Goal: Use online tool/utility: Utilize a website feature to perform a specific function

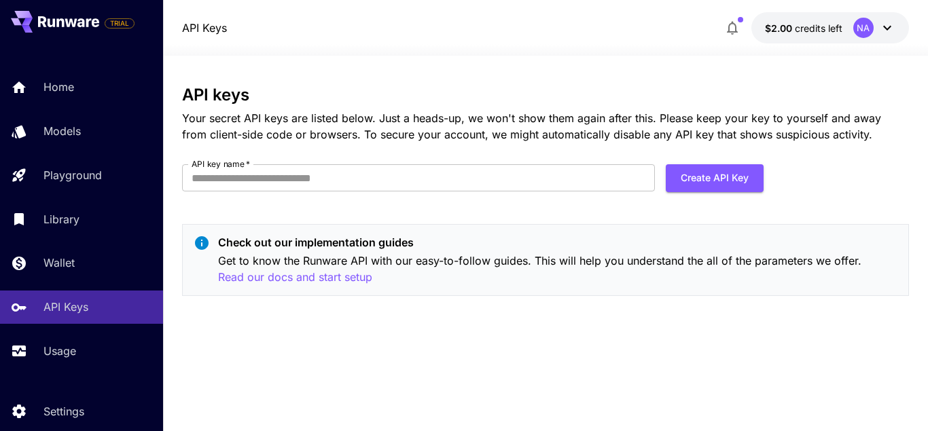
click at [270, 302] on div "API keys Your secret API keys are listed below. Just a heads-up, we won't show …" at bounding box center [545, 196] width 727 height 221
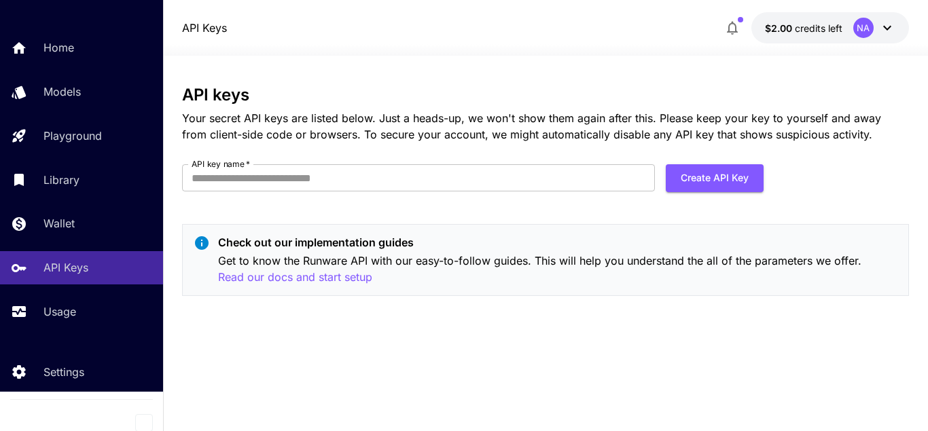
scroll to position [46, 0]
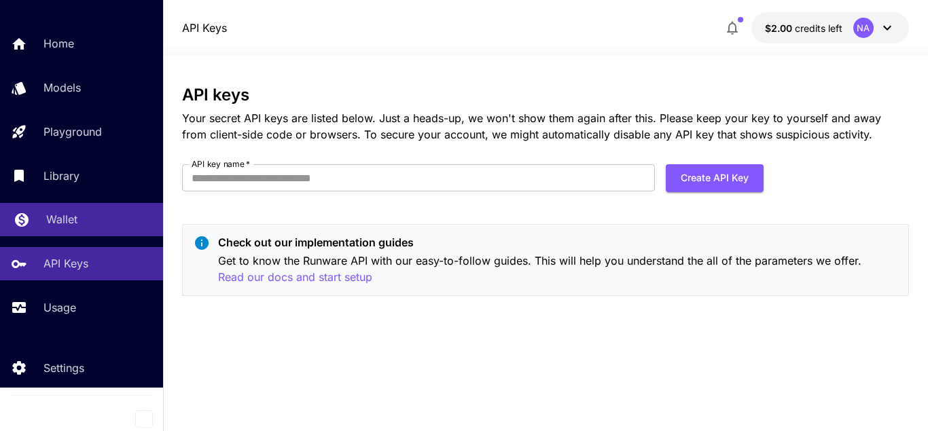
click at [81, 220] on div "Wallet" at bounding box center [99, 219] width 106 height 16
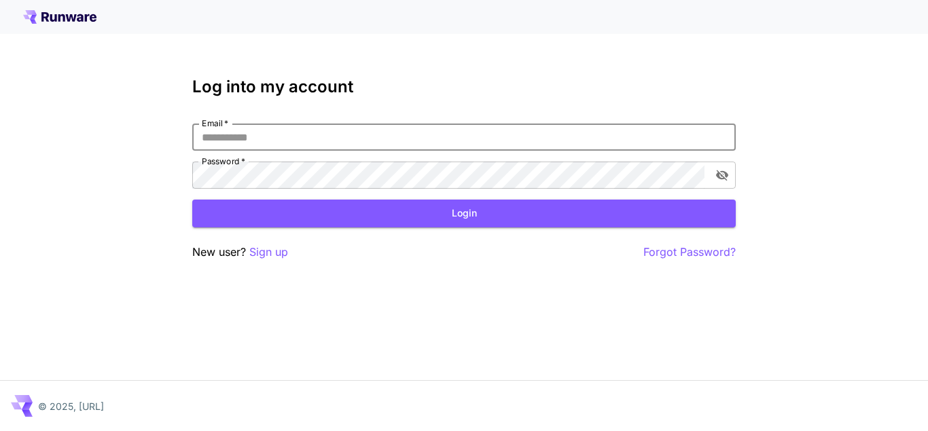
click at [376, 139] on input "Email   *" at bounding box center [463, 137] width 543 height 27
click button "Login" at bounding box center [463, 214] width 543 height 28
click at [559, 132] on input "**********" at bounding box center [463, 137] width 543 height 27
drag, startPoint x: 321, startPoint y: 137, endPoint x: 141, endPoint y: 129, distance: 180.9
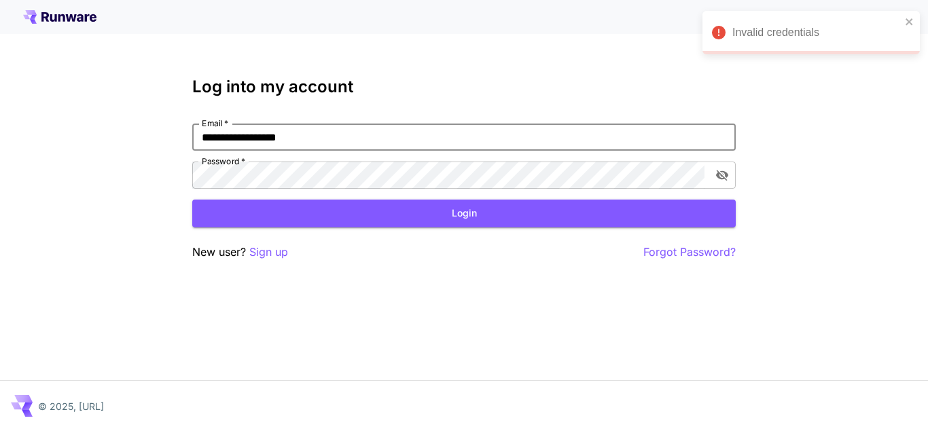
click at [192, 129] on input "**********" at bounding box center [463, 137] width 543 height 27
type input "**********"
click button "Login" at bounding box center [463, 214] width 543 height 28
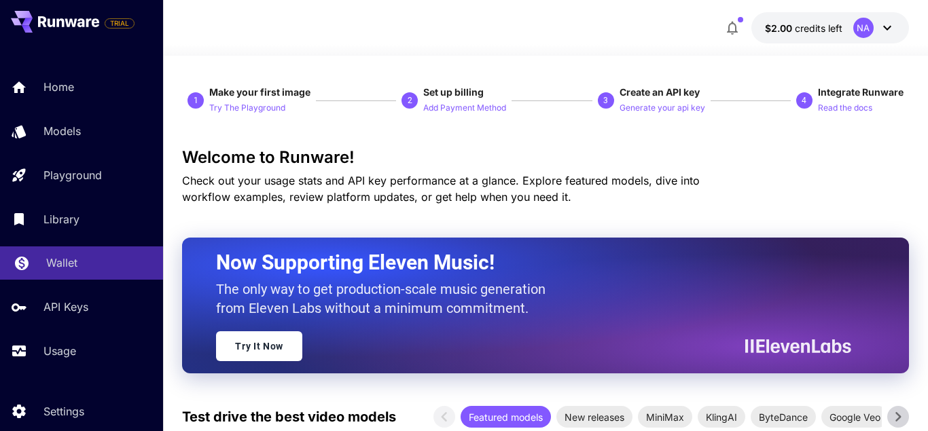
click at [52, 269] on p "Wallet" at bounding box center [61, 263] width 31 height 16
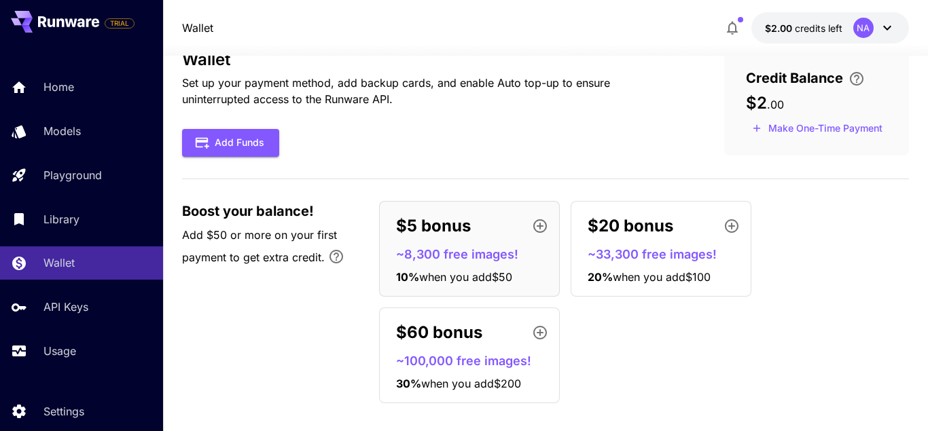
scroll to position [48, 0]
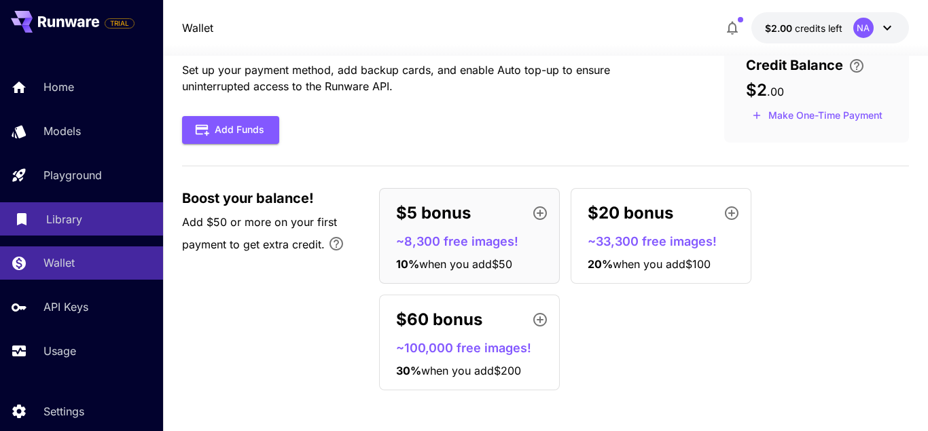
click at [94, 228] on div "Library" at bounding box center [99, 219] width 106 height 16
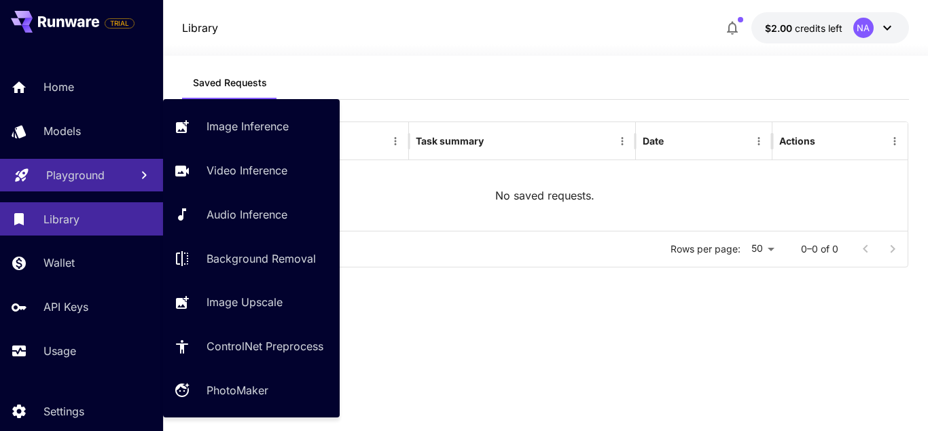
click at [102, 181] on p "Playground" at bounding box center [75, 175] width 58 height 16
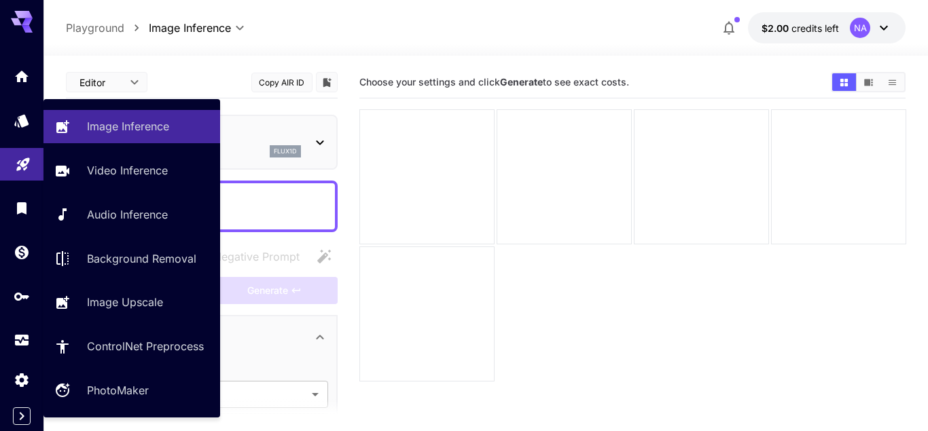
type input "**********"
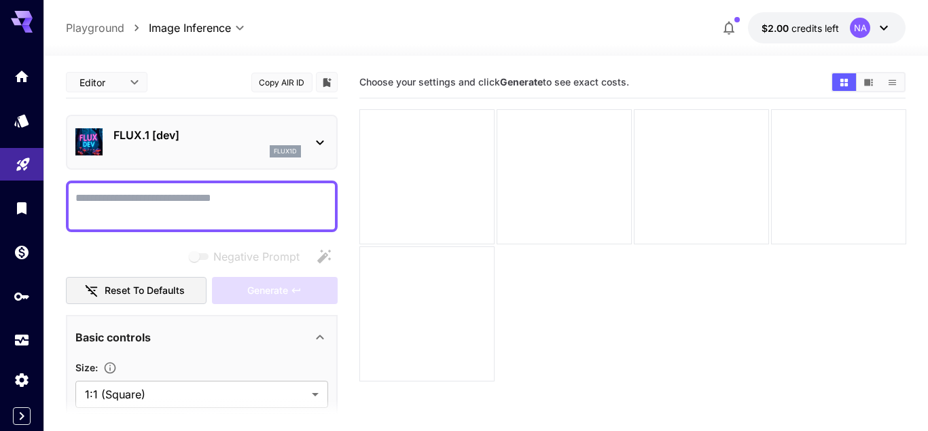
click at [345, 54] on div at bounding box center [485, 47] width 884 height 16
click at [316, 141] on icon at bounding box center [320, 142] width 16 height 16
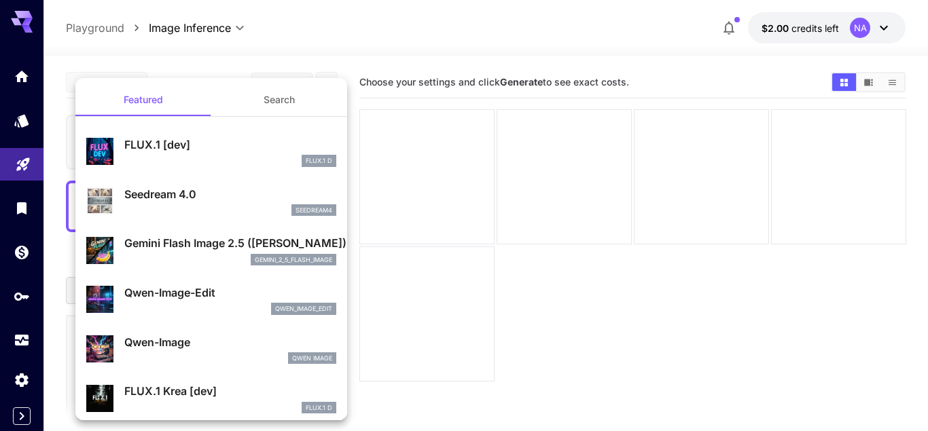
click at [342, 54] on div at bounding box center [464, 215] width 928 height 431
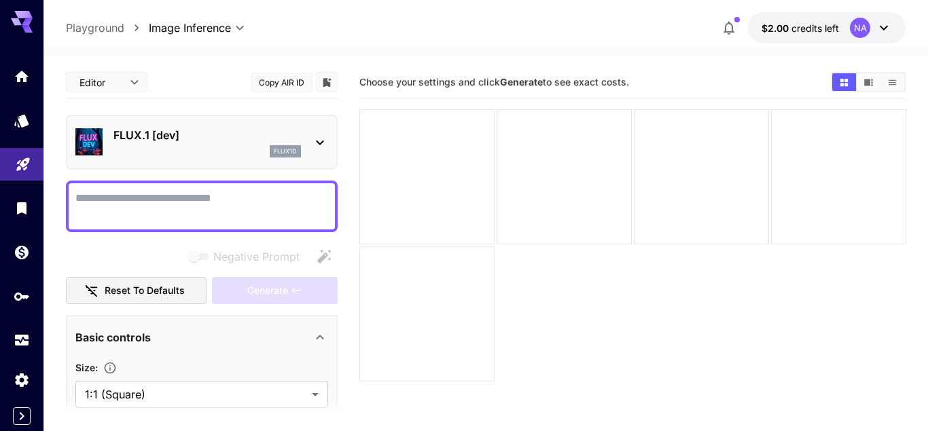
click at [878, 26] on icon at bounding box center [884, 28] width 16 height 16
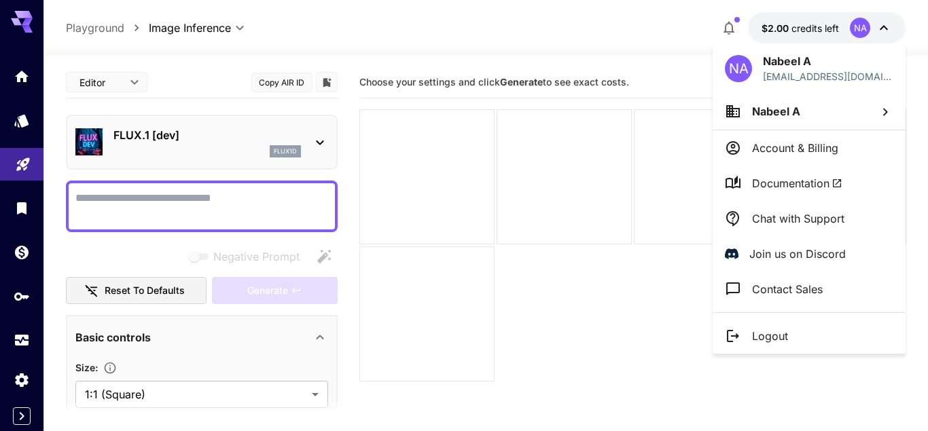
click at [253, 43] on div at bounding box center [464, 215] width 928 height 431
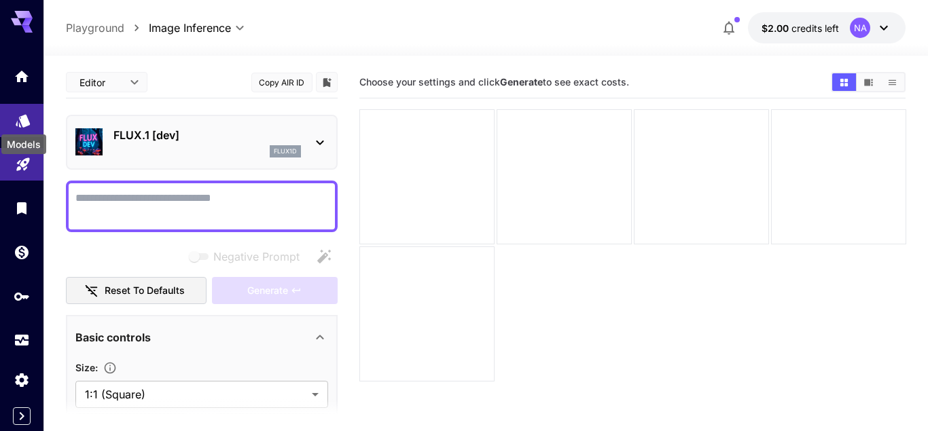
click at [26, 122] on icon "Models" at bounding box center [23, 117] width 14 height 13
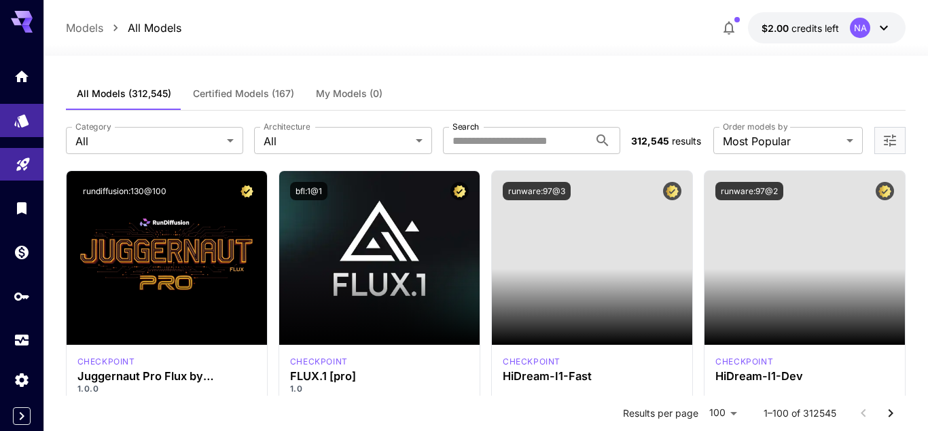
click at [22, 29] on icon at bounding box center [22, 22] width 22 height 22
drag, startPoint x: 18, startPoint y: 418, endPoint x: 31, endPoint y: 413, distance: 13.1
click at [18, 418] on icon "Expand sidebar" at bounding box center [22, 416] width 16 height 16
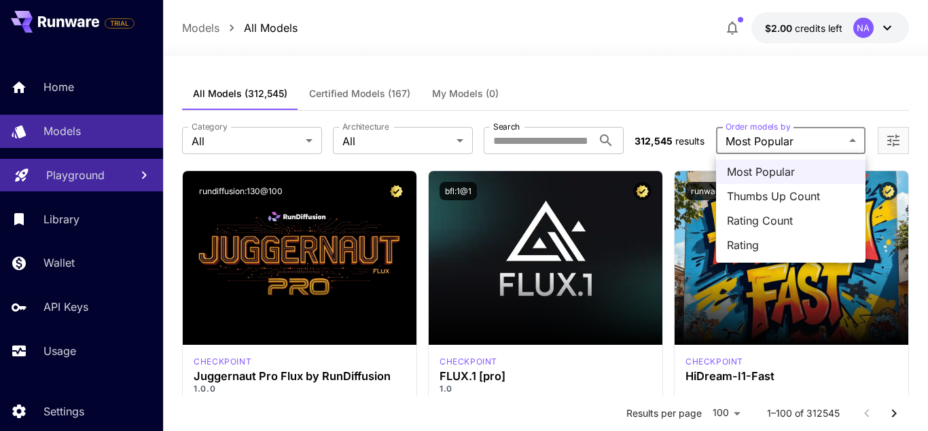
click at [675, 71] on div at bounding box center [464, 215] width 928 height 431
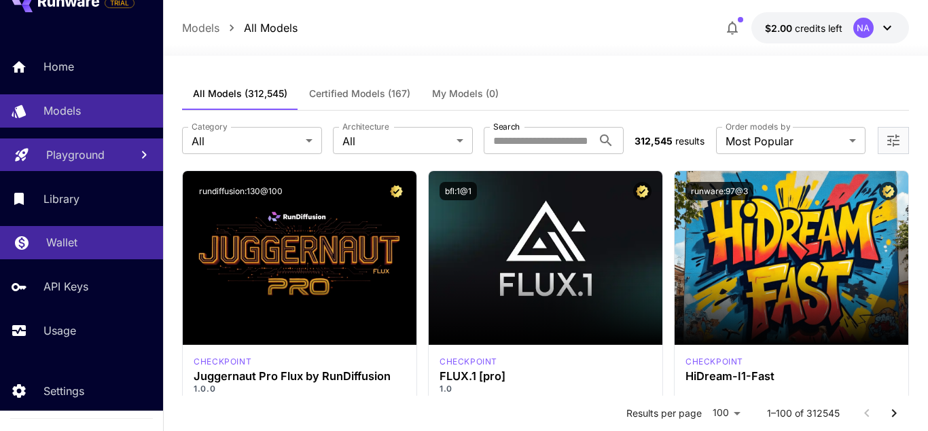
scroll to position [46, 0]
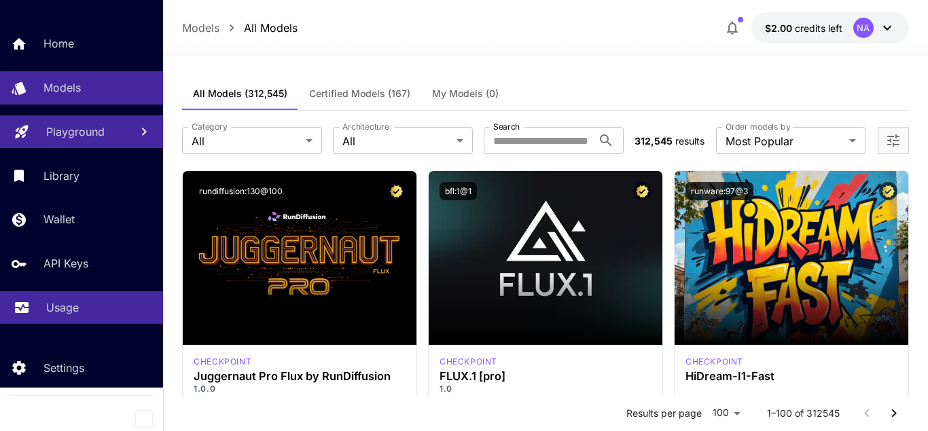
click at [77, 317] on link "Usage" at bounding box center [81, 307] width 163 height 33
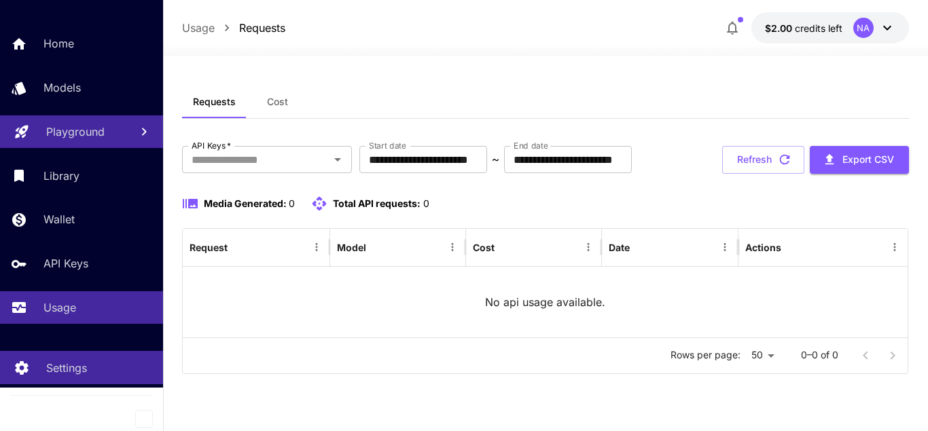
click at [94, 363] on div "Settings" at bounding box center [99, 368] width 106 height 16
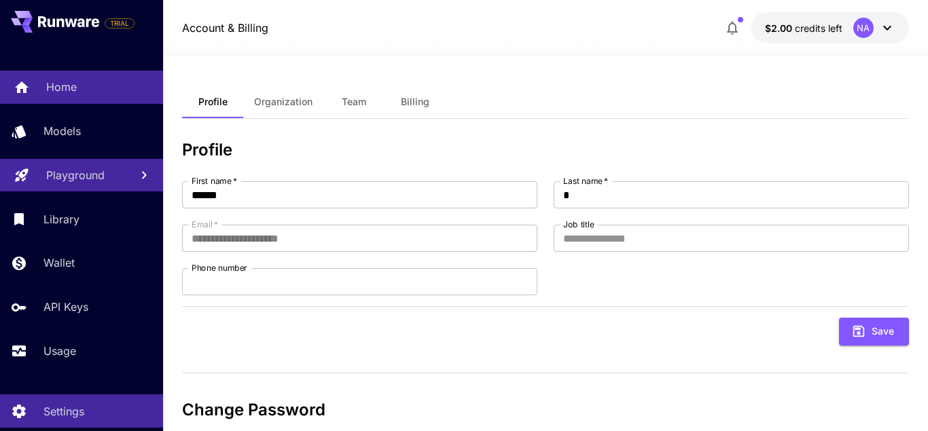
click at [71, 86] on p "Home" at bounding box center [61, 87] width 31 height 16
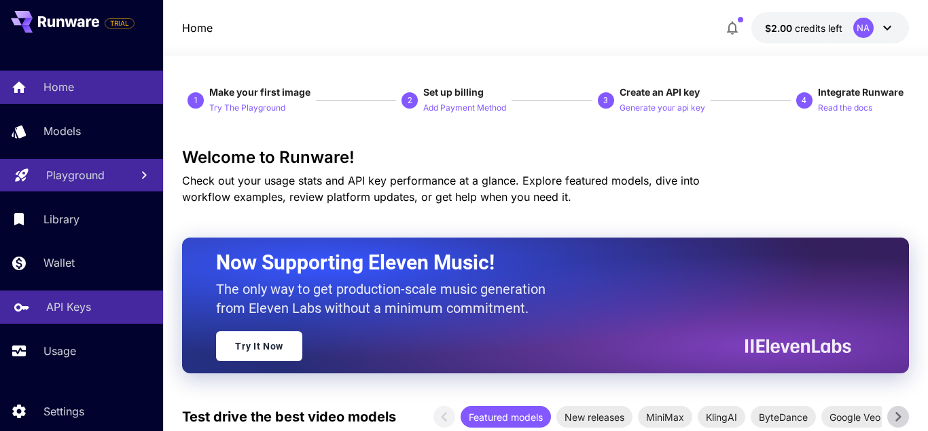
click at [90, 310] on div "API Keys" at bounding box center [99, 307] width 106 height 16
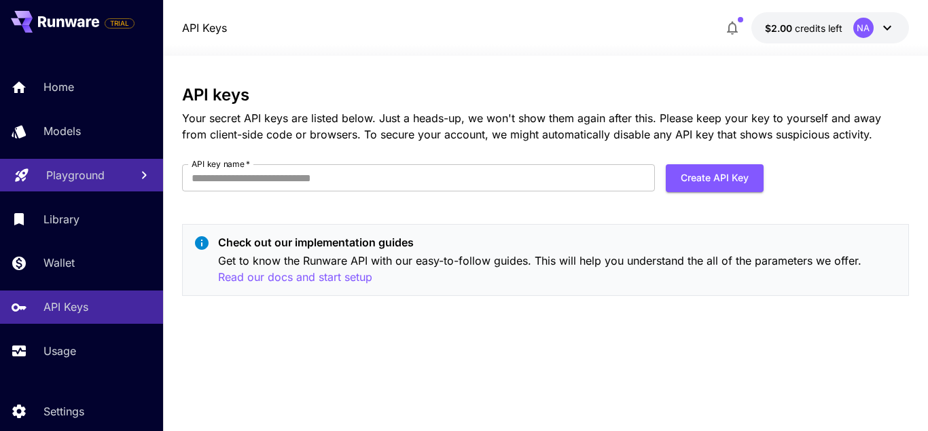
drag, startPoint x: 334, startPoint y: 78, endPoint x: 268, endPoint y: 12, distance: 93.7
click at [335, 78] on div "API keys Your secret API keys are listed below. Just a heads-up, we won't show …" at bounding box center [545, 244] width 727 height 376
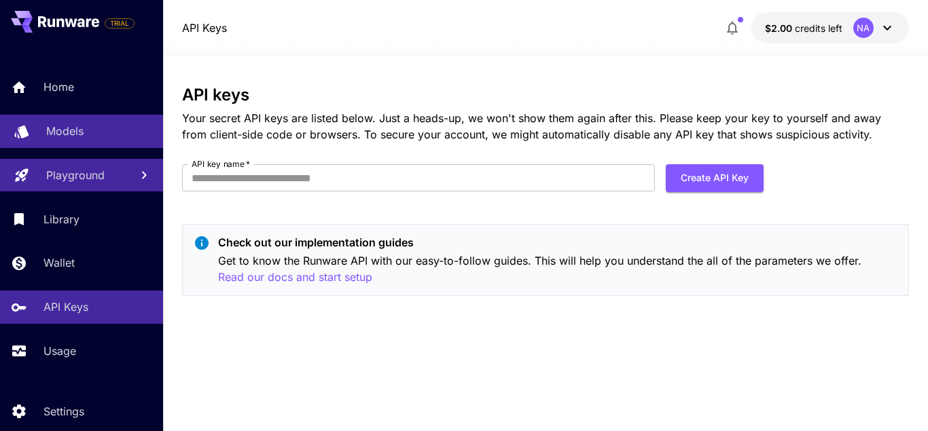
click at [117, 130] on div "Models" at bounding box center [99, 131] width 106 height 16
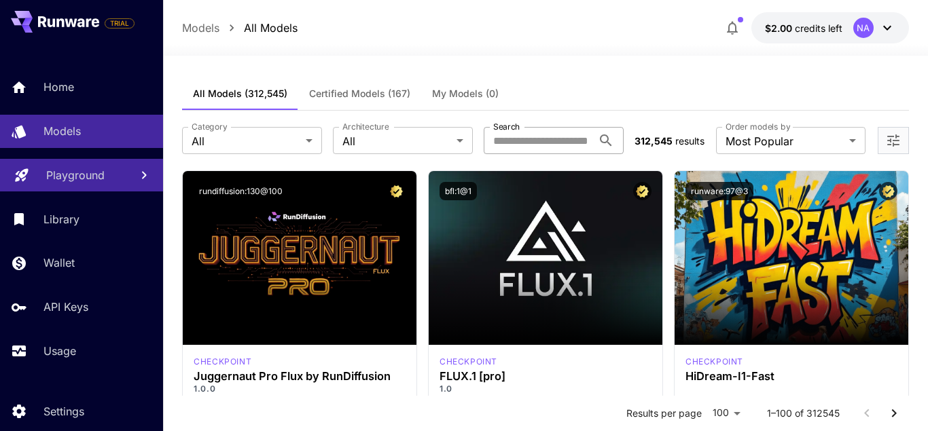
click at [558, 140] on input "Search" at bounding box center [538, 140] width 109 height 27
paste input "**********"
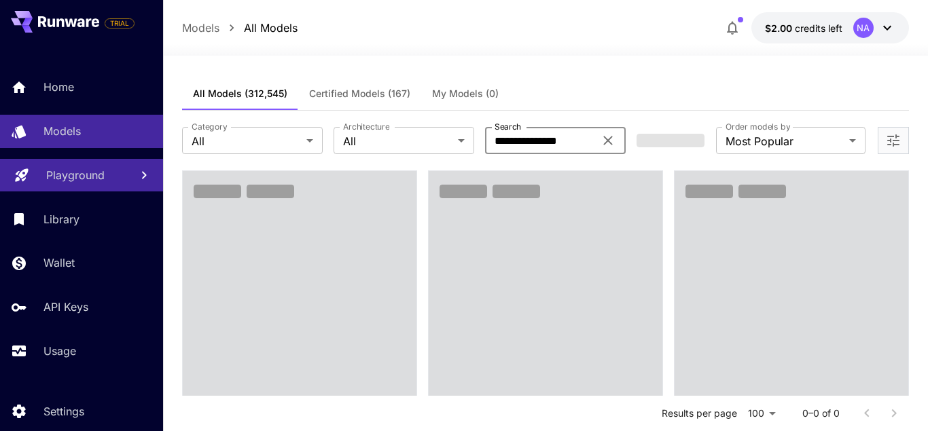
type input "**********"
click at [456, 35] on div "Models All Models $2.00 credits left NA" at bounding box center [545, 27] width 727 height 31
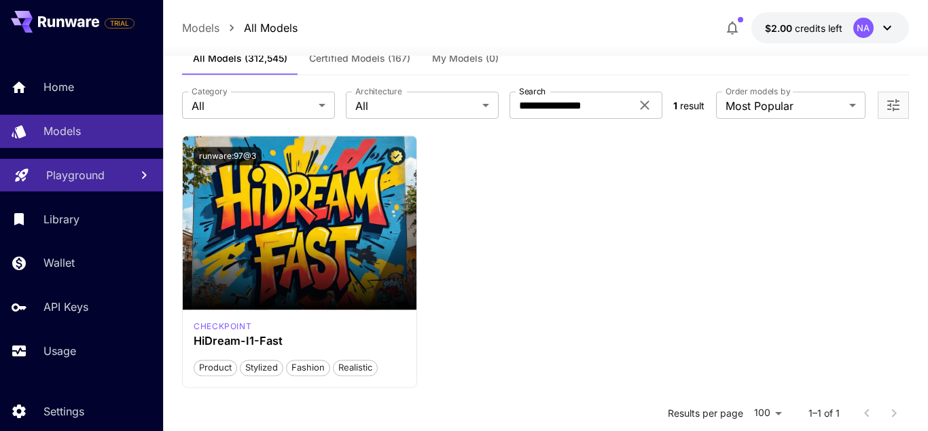
scroll to position [69, 0]
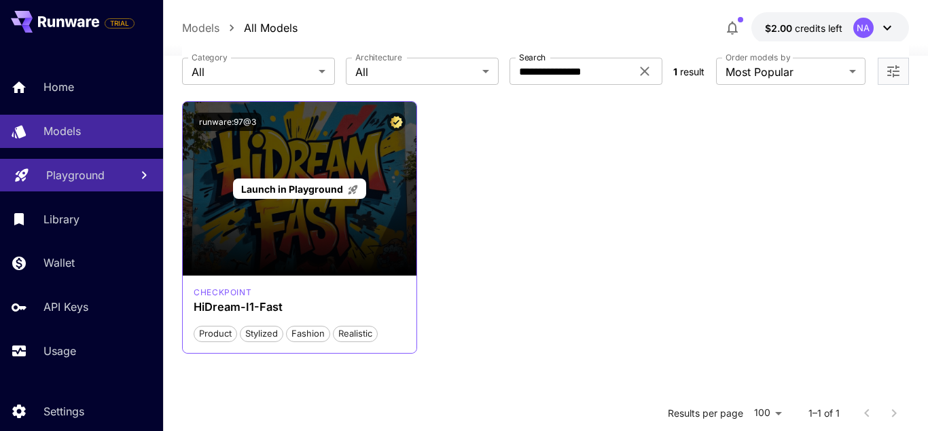
click at [327, 187] on span "Launch in Playground" at bounding box center [292, 189] width 102 height 12
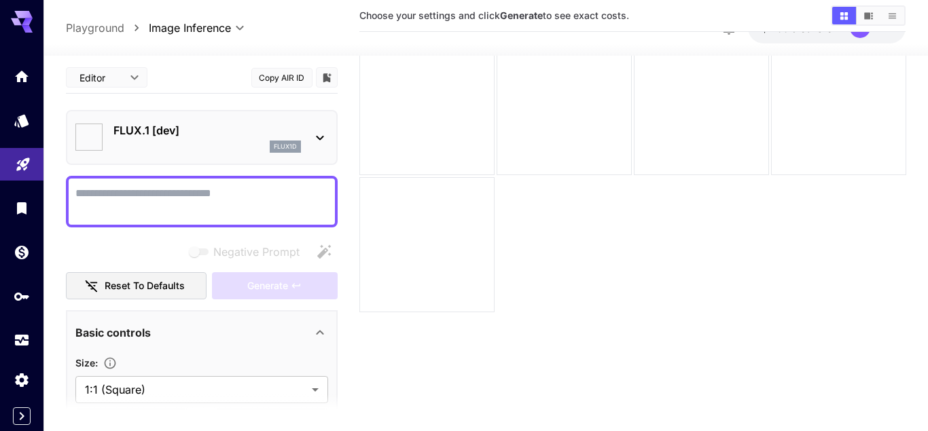
type input "******"
type input "***"
type input "**"
type input "*"
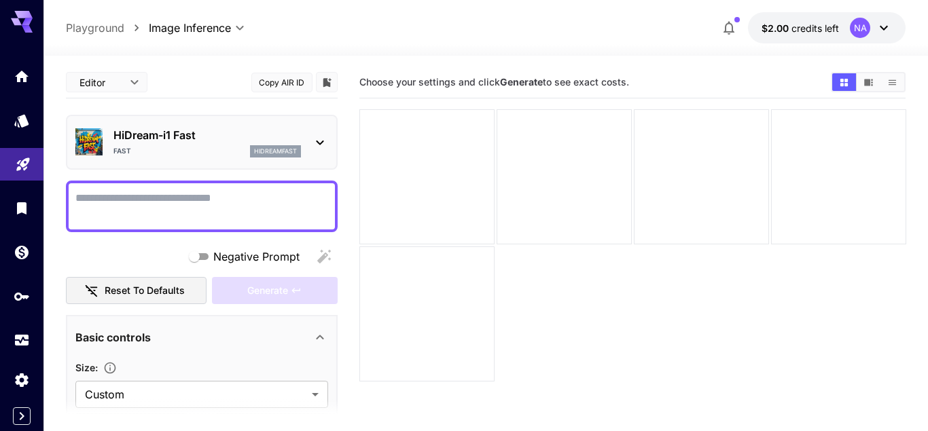
click at [139, 78] on body "**********" at bounding box center [464, 269] width 928 height 539
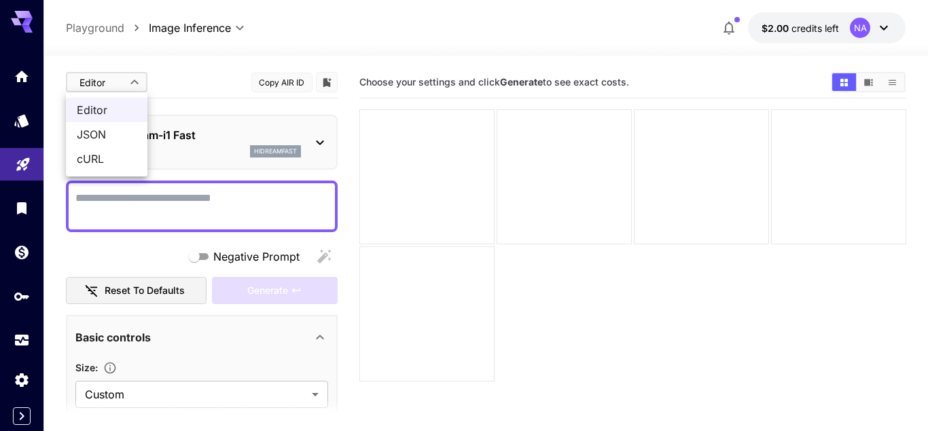
click at [195, 71] on div at bounding box center [464, 215] width 928 height 431
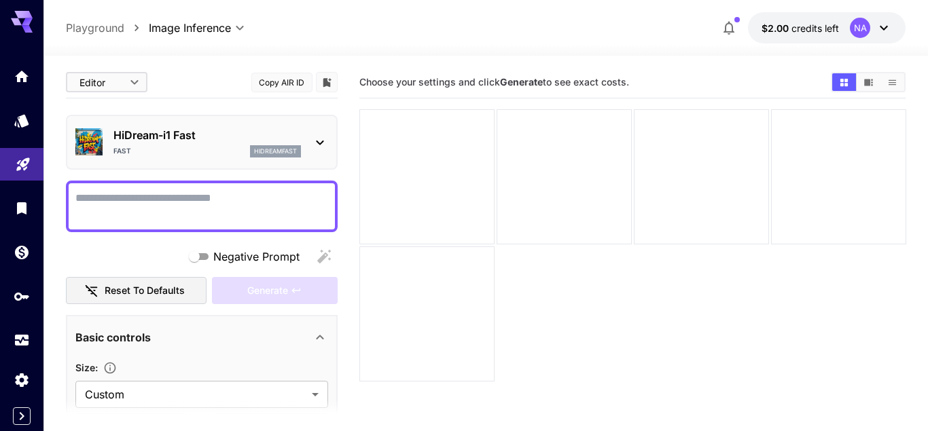
click at [243, 200] on textarea "Negative Prompt" at bounding box center [201, 206] width 253 height 33
click at [252, 198] on textarea "Negative Prompt" at bounding box center [201, 206] width 253 height 33
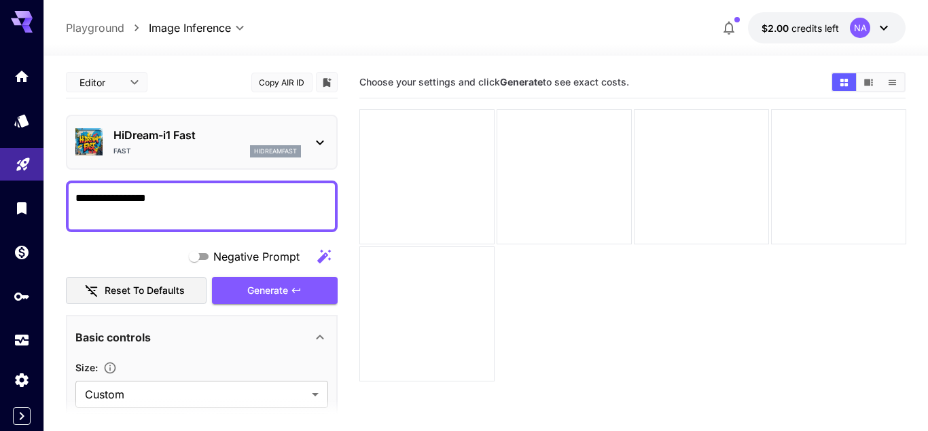
drag, startPoint x: 196, startPoint y: 189, endPoint x: 101, endPoint y: 192, distance: 95.8
click at [101, 192] on div "**********" at bounding box center [202, 207] width 272 height 52
click at [101, 194] on textarea "**********" at bounding box center [201, 206] width 253 height 33
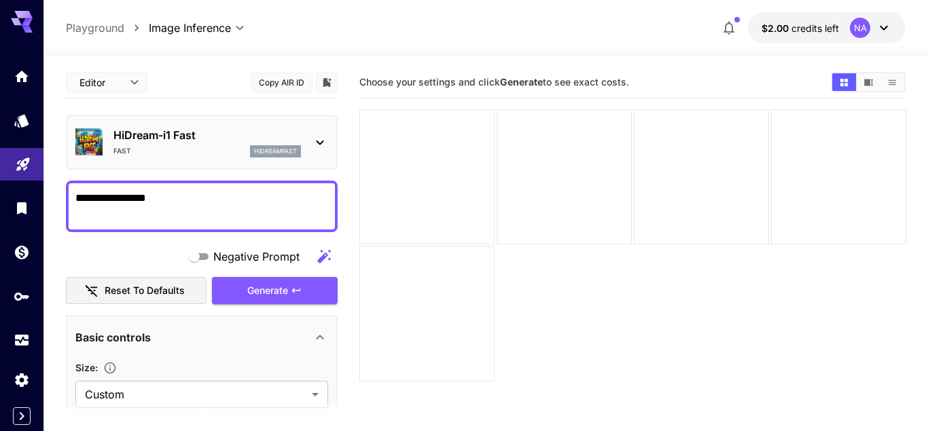
click at [240, 197] on textarea "**********" at bounding box center [201, 206] width 253 height 33
paste textarea
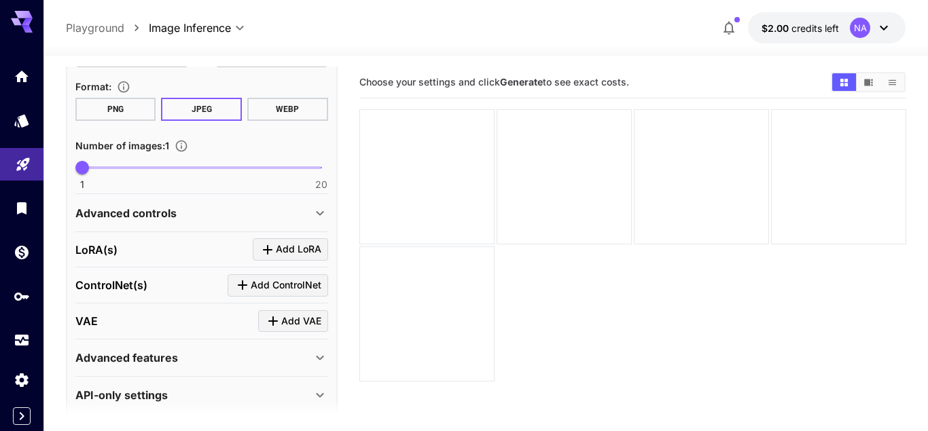
scroll to position [387, 0]
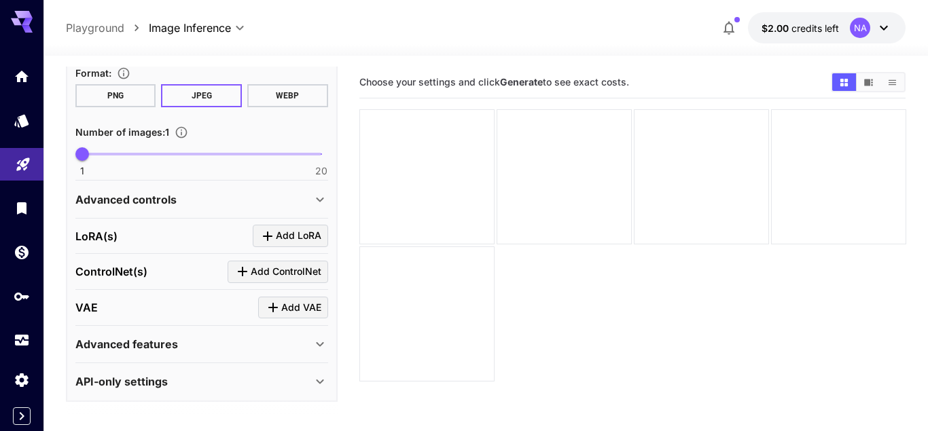
click at [230, 203] on div "Advanced controls" at bounding box center [193, 200] width 236 height 16
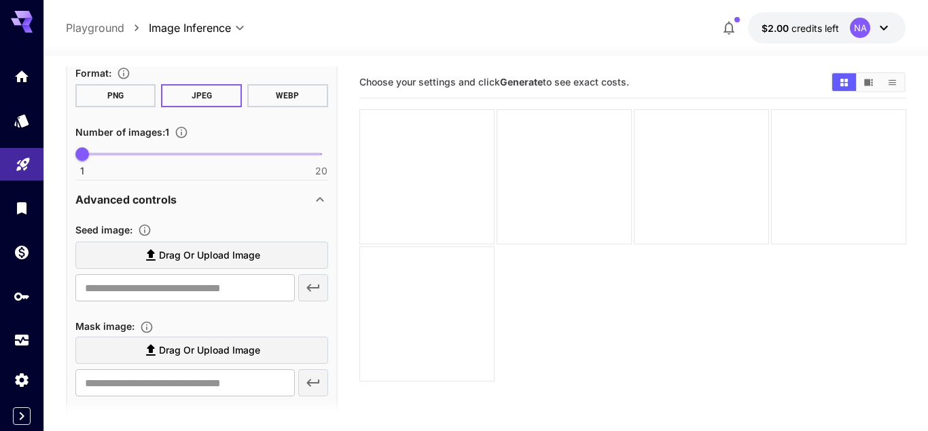
click at [230, 200] on div "Advanced controls" at bounding box center [193, 200] width 236 height 16
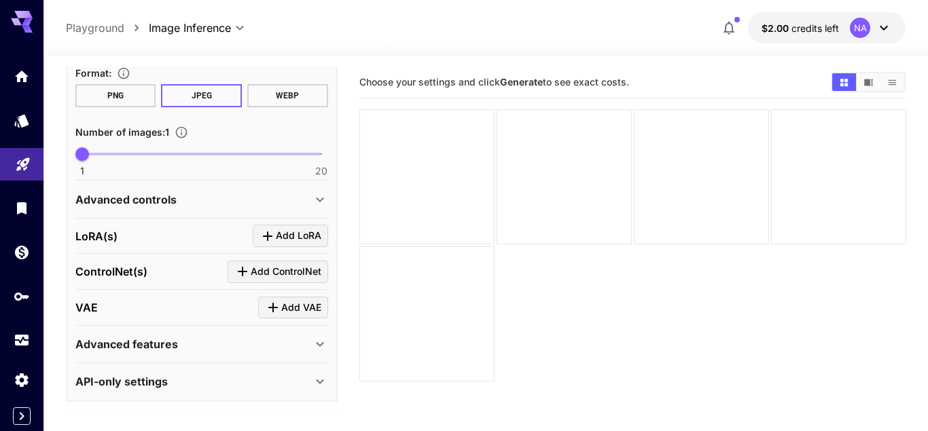
scroll to position [389, 0]
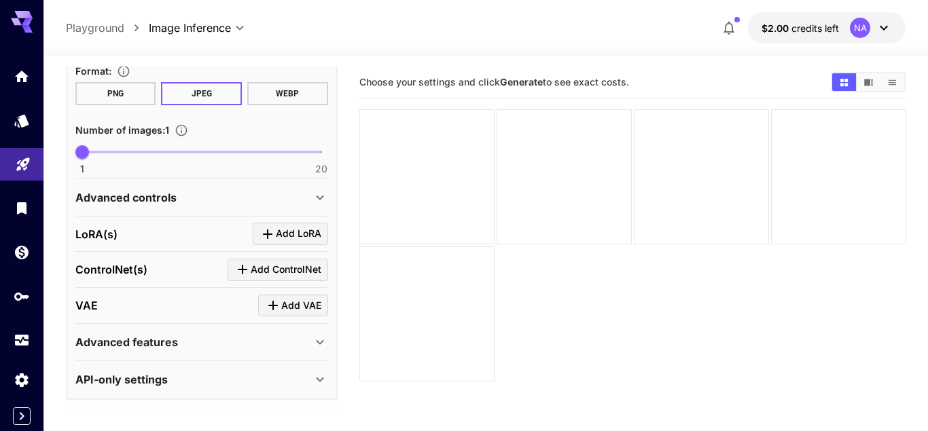
click at [242, 377] on div "API-only settings" at bounding box center [193, 380] width 236 height 16
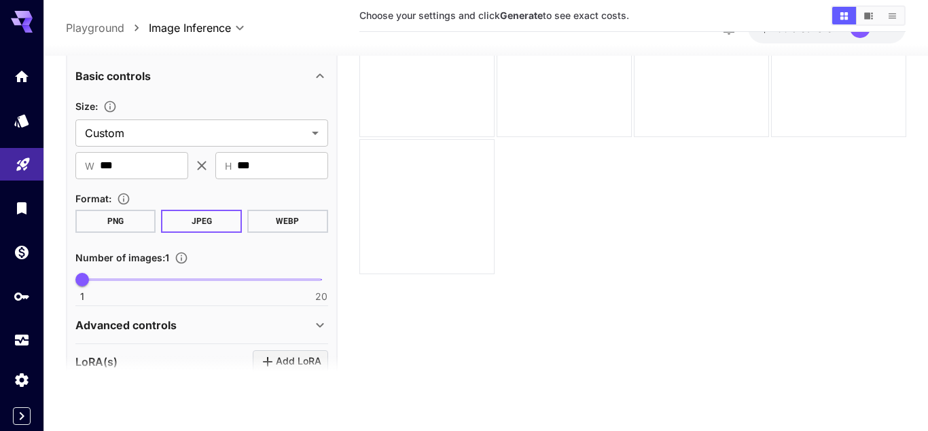
scroll to position [0, 0]
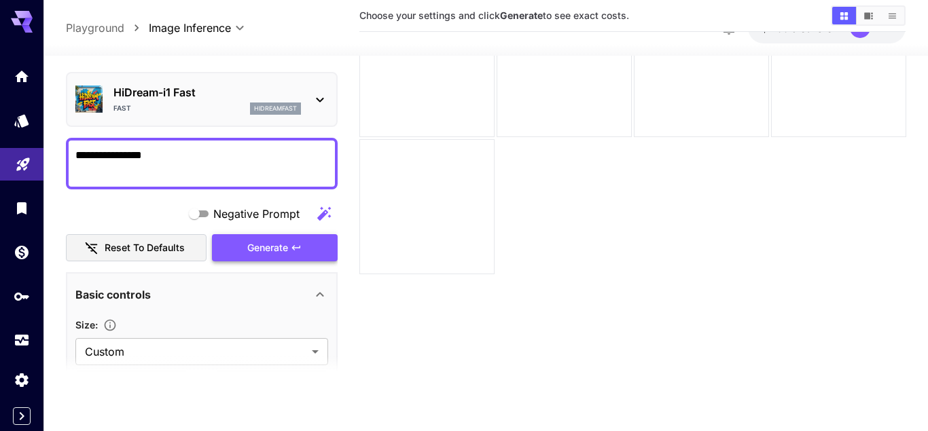
click at [309, 251] on button "Generate" at bounding box center [274, 248] width 125 height 28
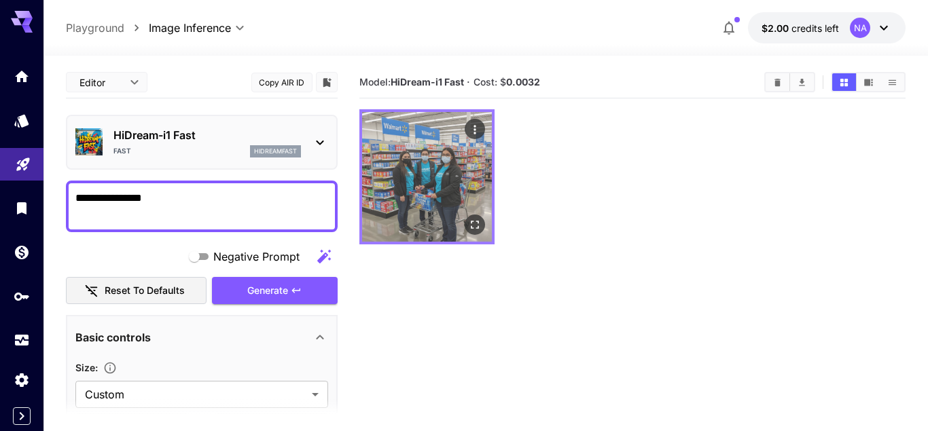
click at [418, 164] on img at bounding box center [427, 177] width 130 height 130
click at [437, 158] on img at bounding box center [427, 177] width 130 height 130
click at [473, 124] on icon "Actions" at bounding box center [474, 130] width 14 height 14
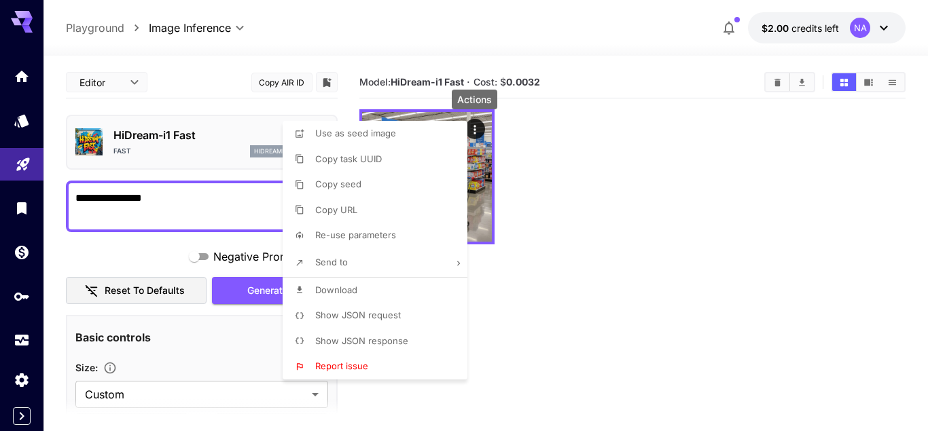
click at [524, 151] on div at bounding box center [464, 215] width 928 height 431
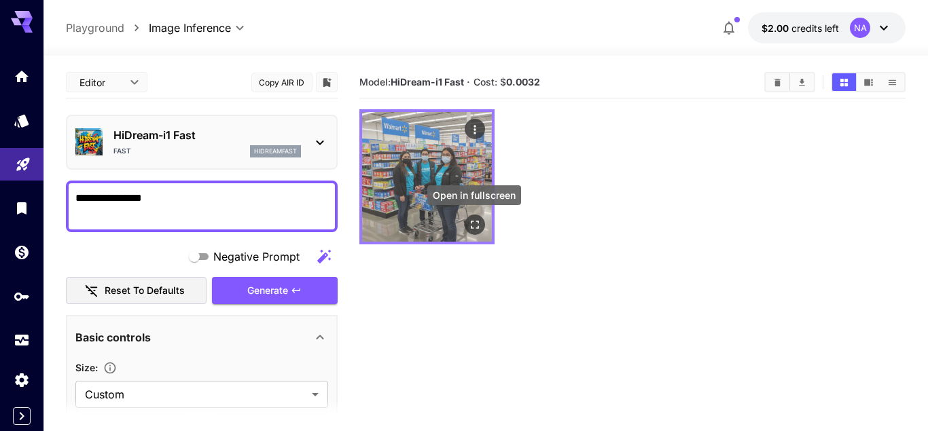
click at [478, 225] on icon "Open in fullscreen" at bounding box center [474, 225] width 14 height 14
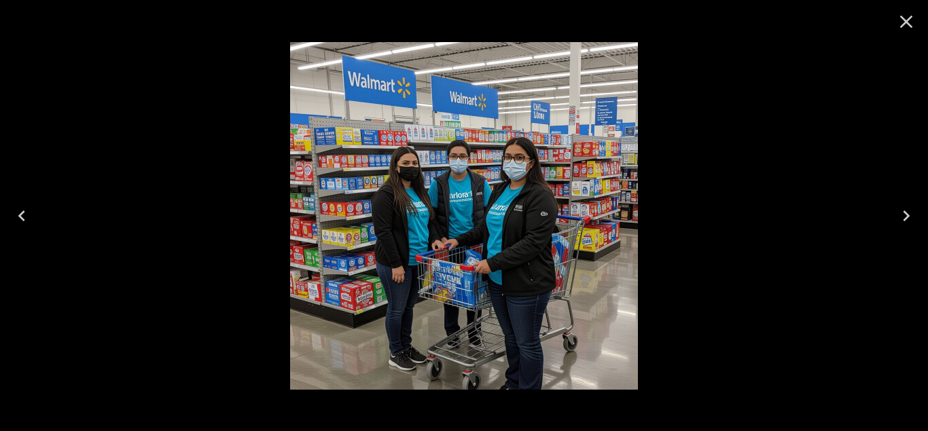
click at [907, 26] on icon "Close" at bounding box center [906, 22] width 22 height 22
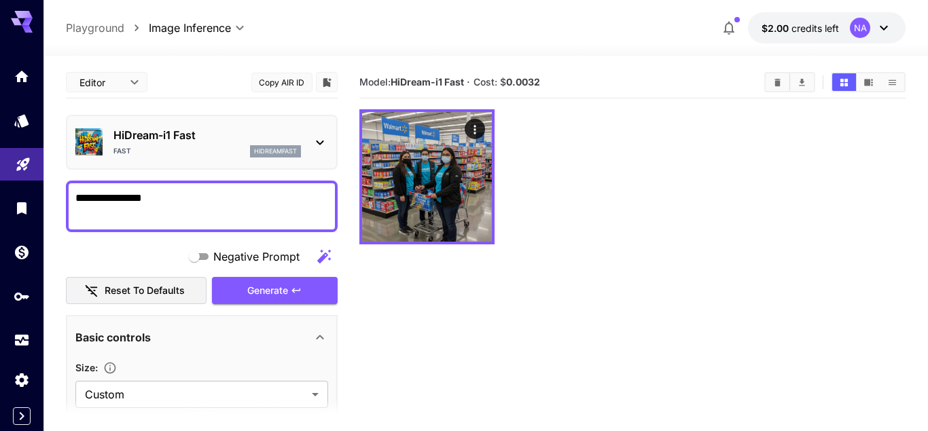
click at [177, 198] on textarea "**********" at bounding box center [201, 206] width 253 height 33
paste textarea "*"
type textarea "**********"
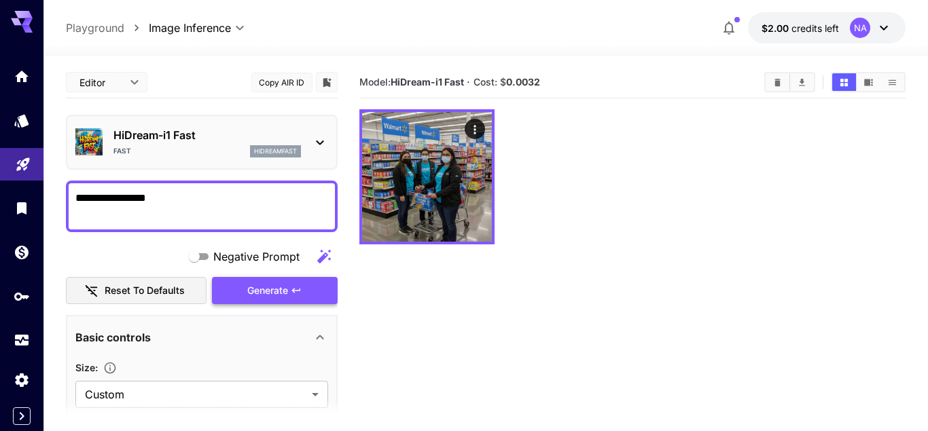
click at [277, 299] on span "Generate" at bounding box center [267, 291] width 41 height 17
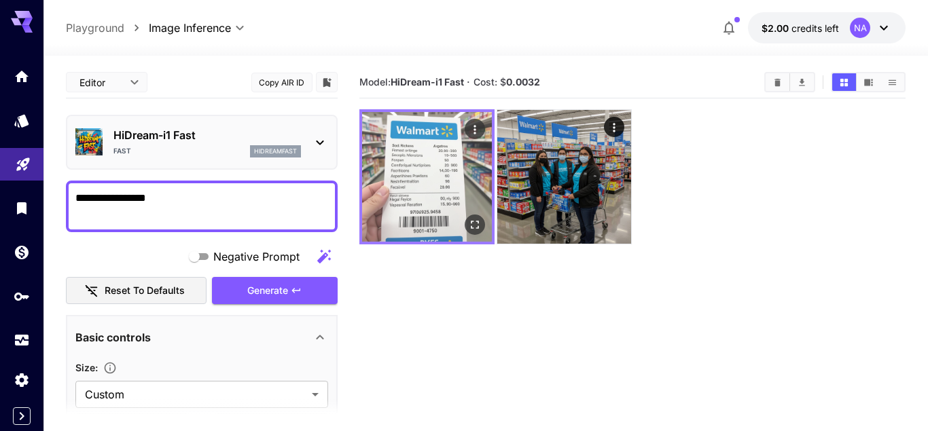
click at [427, 173] on img at bounding box center [427, 177] width 130 height 130
click at [477, 220] on icon "Open in fullscreen" at bounding box center [474, 225] width 14 height 14
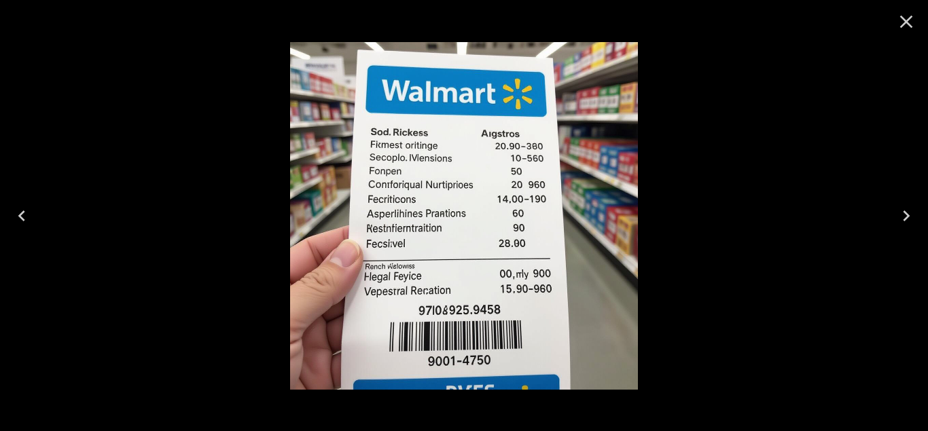
click at [913, 20] on icon "Close" at bounding box center [906, 22] width 22 height 22
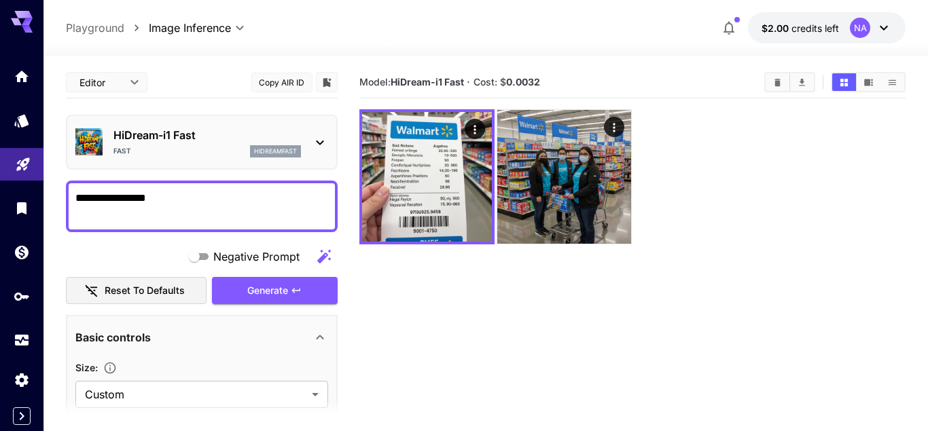
click at [320, 140] on icon at bounding box center [320, 142] width 16 height 16
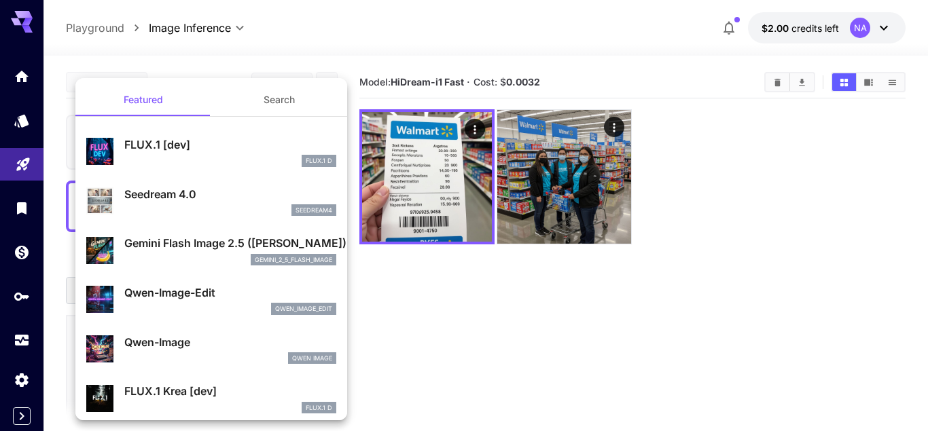
click at [266, 105] on button "Search" at bounding box center [279, 100] width 136 height 33
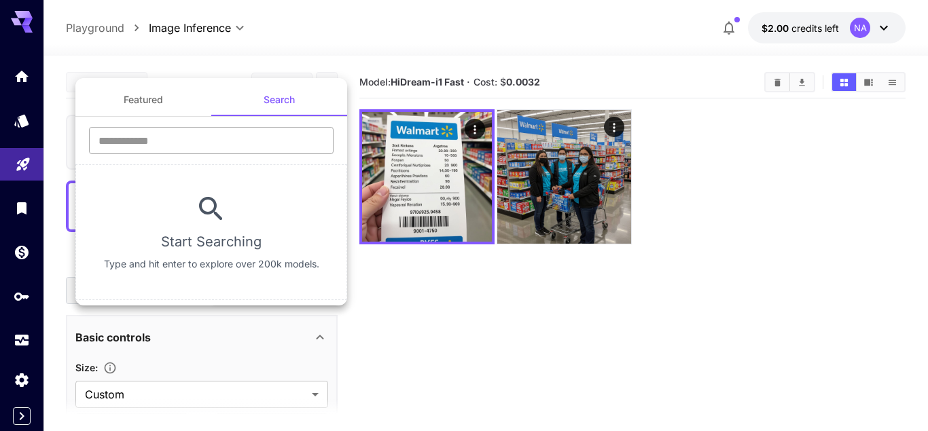
click at [234, 130] on input "text" at bounding box center [211, 140] width 245 height 27
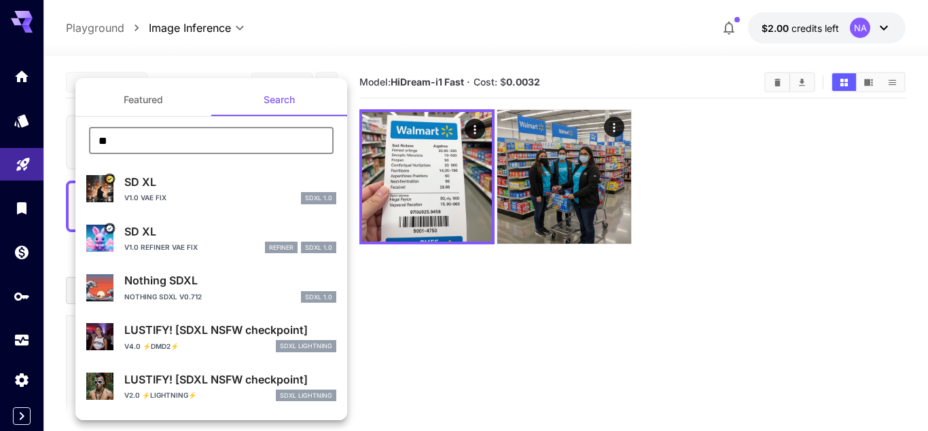
click at [239, 139] on input "**" at bounding box center [211, 140] width 245 height 27
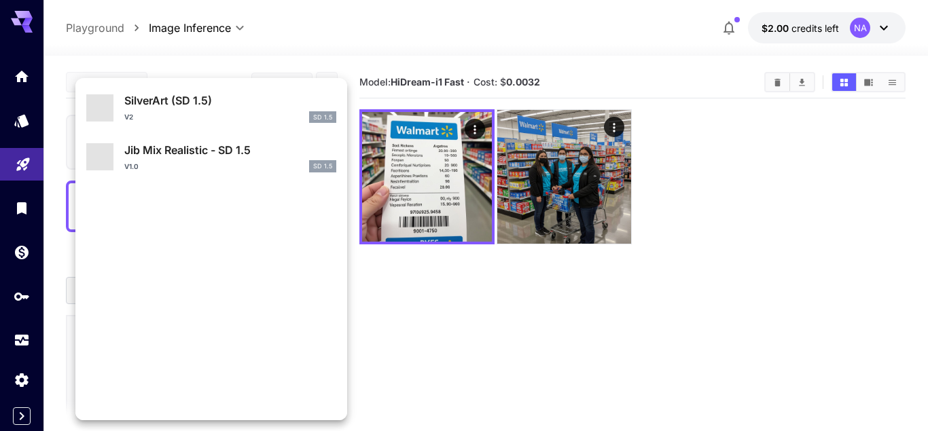
scroll to position [1236, 0]
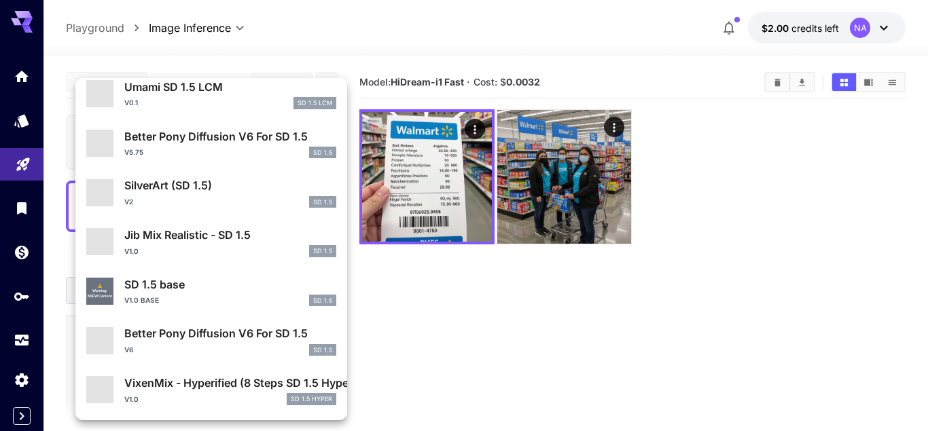
type input "******"
click at [266, 283] on p "SD 1.5 base" at bounding box center [230, 284] width 212 height 16
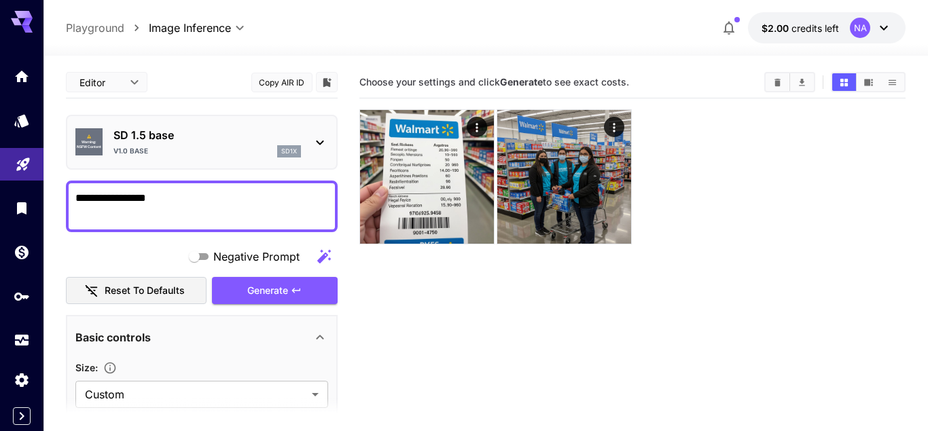
type input "**"
click at [286, 290] on span "Generate" at bounding box center [267, 291] width 41 height 17
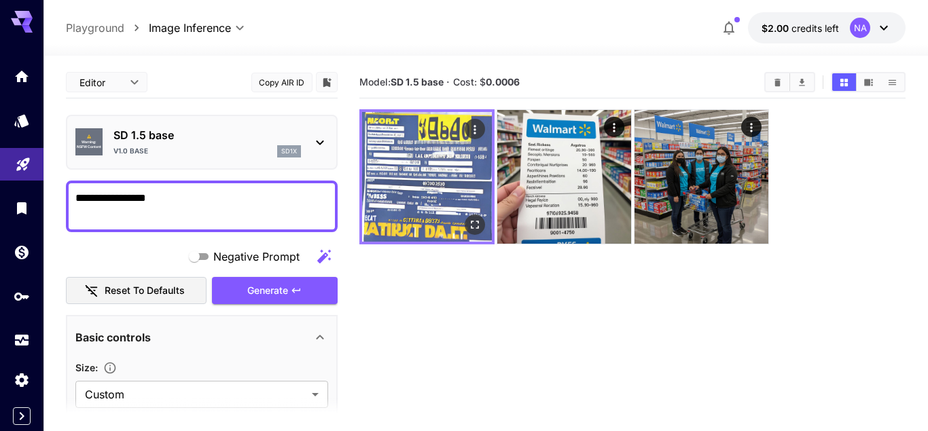
click at [410, 175] on img at bounding box center [427, 177] width 130 height 130
click at [472, 226] on icon "Open in fullscreen" at bounding box center [474, 225] width 14 height 14
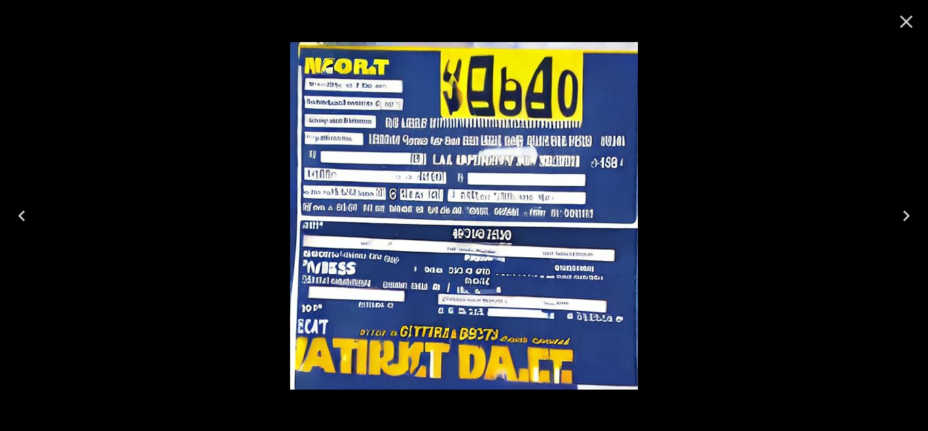
click at [908, 22] on icon "Close" at bounding box center [906, 22] width 13 height 13
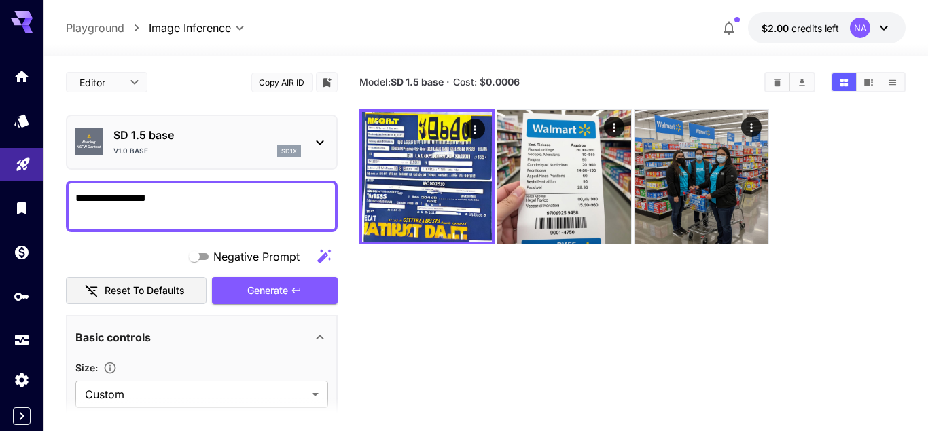
click at [317, 144] on icon at bounding box center [320, 142] width 16 height 16
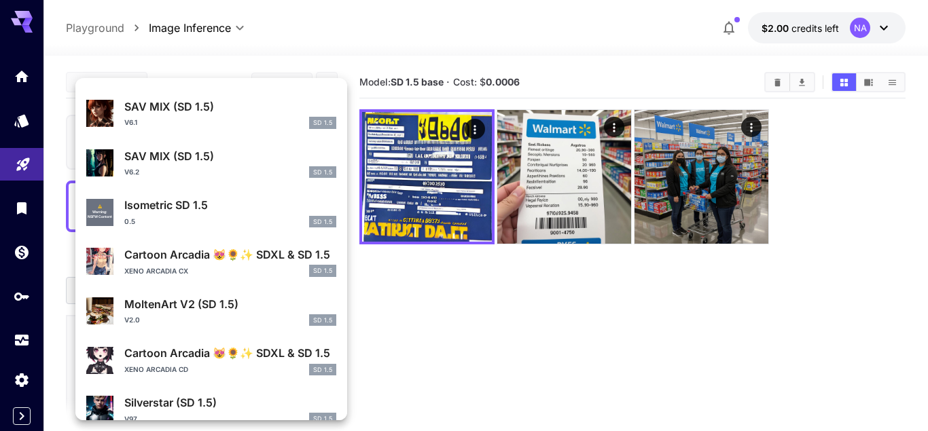
scroll to position [468, 0]
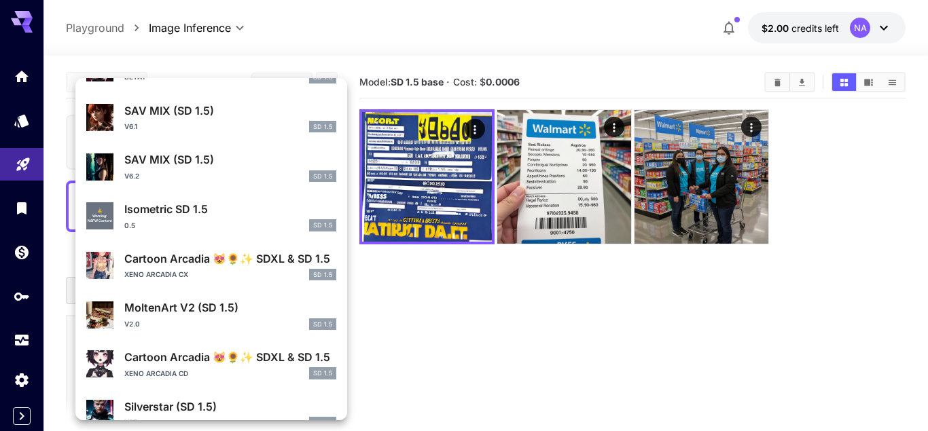
click at [193, 264] on p "Cartoon Arcadia 😻🌻✨ SDXL & SD 1.5" at bounding box center [230, 259] width 212 height 16
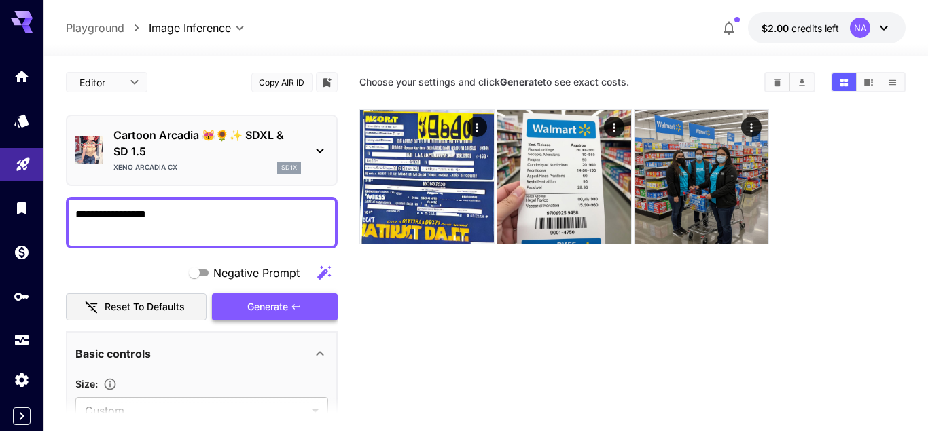
click at [255, 311] on span "Generate" at bounding box center [267, 307] width 41 height 17
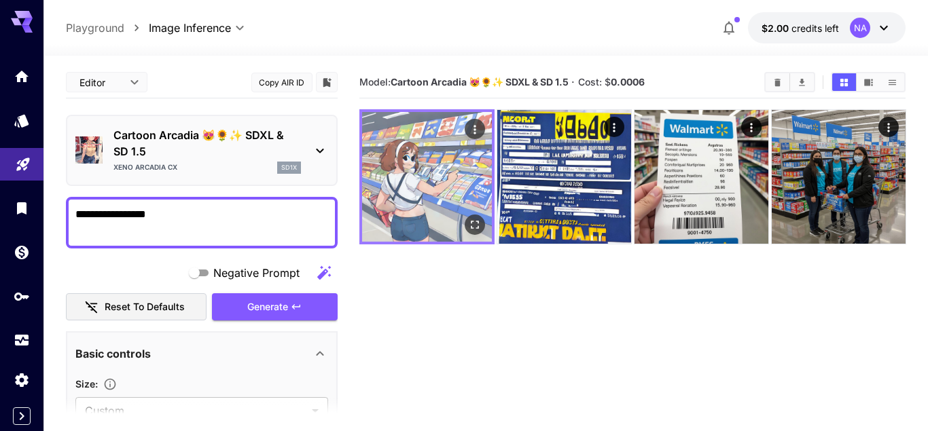
click at [474, 220] on icon "Open in fullscreen" at bounding box center [474, 225] width 14 height 14
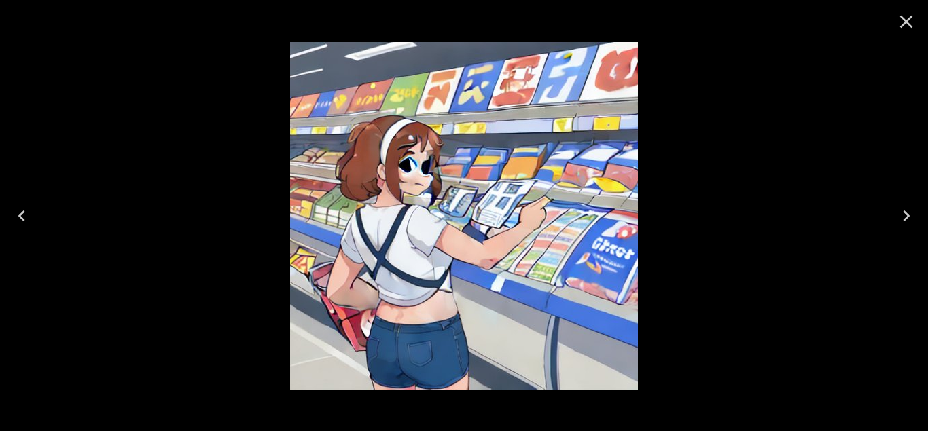
drag, startPoint x: 909, startPoint y: 20, endPoint x: 874, endPoint y: 31, distance: 36.3
click at [908, 20] on icon "Close" at bounding box center [906, 22] width 13 height 13
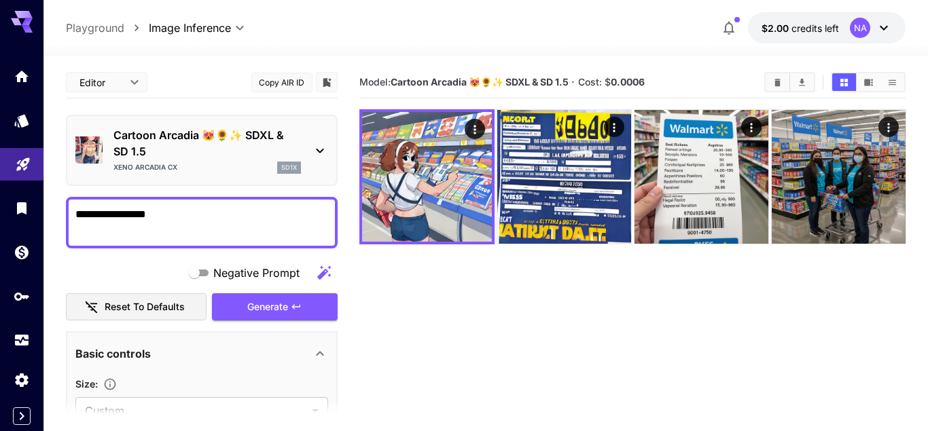
click at [314, 144] on icon at bounding box center [320, 151] width 16 height 16
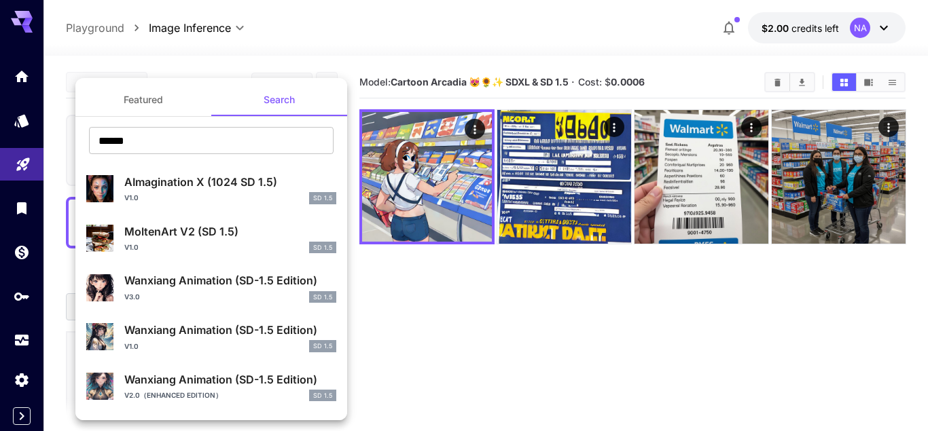
click at [283, 192] on div "AImagination X (1024 SD 1.5) v1.0 SD 1.5" at bounding box center [230, 189] width 212 height 31
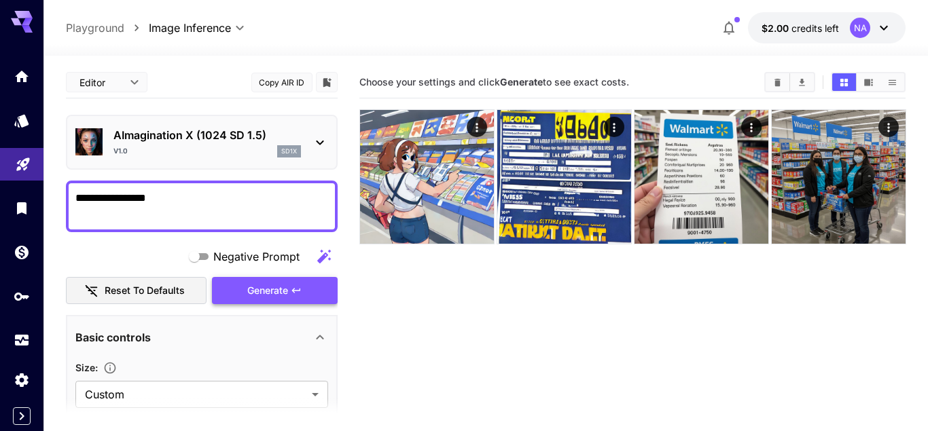
click at [281, 289] on span "Generate" at bounding box center [267, 291] width 41 height 17
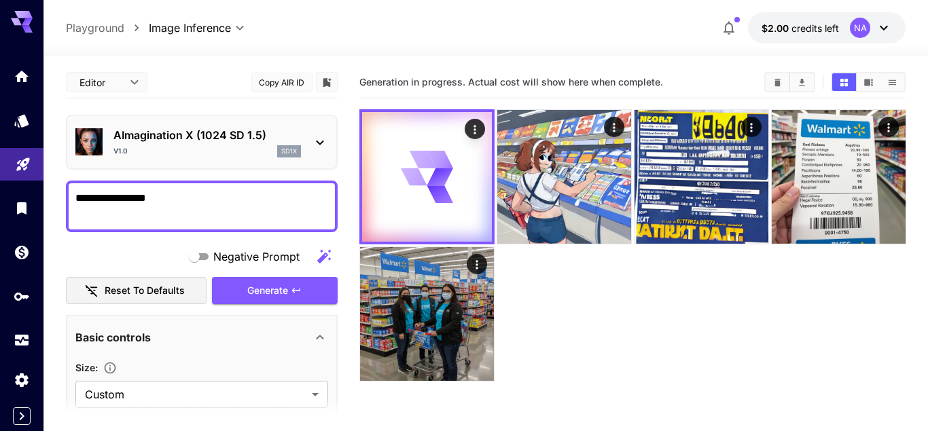
click at [314, 147] on icon at bounding box center [320, 142] width 16 height 16
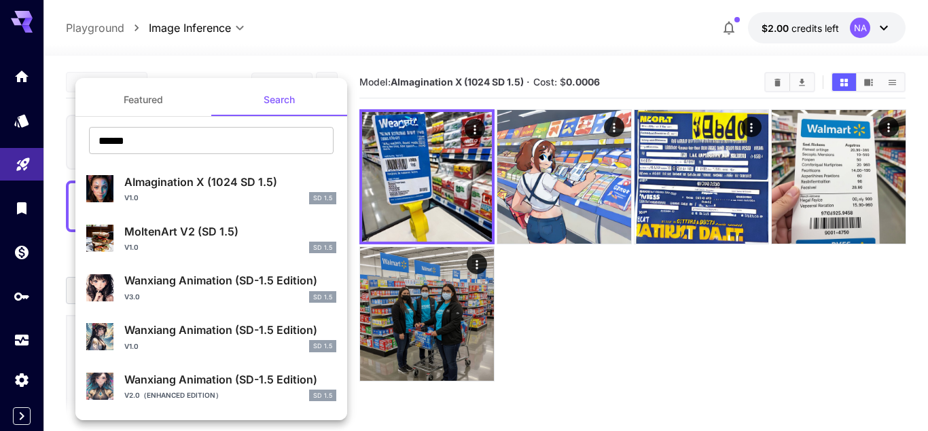
click at [264, 229] on p "MoltenArt V2 (SD 1.5)" at bounding box center [230, 231] width 212 height 16
type input "***"
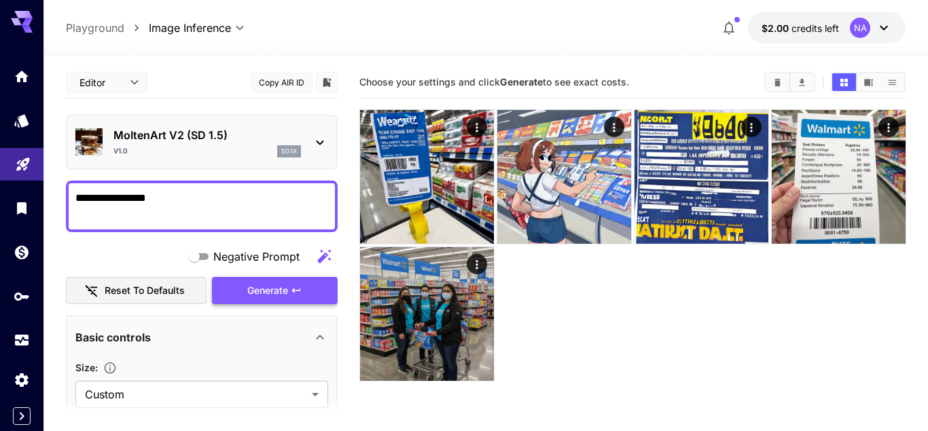
click at [285, 289] on span "Generate" at bounding box center [267, 291] width 41 height 17
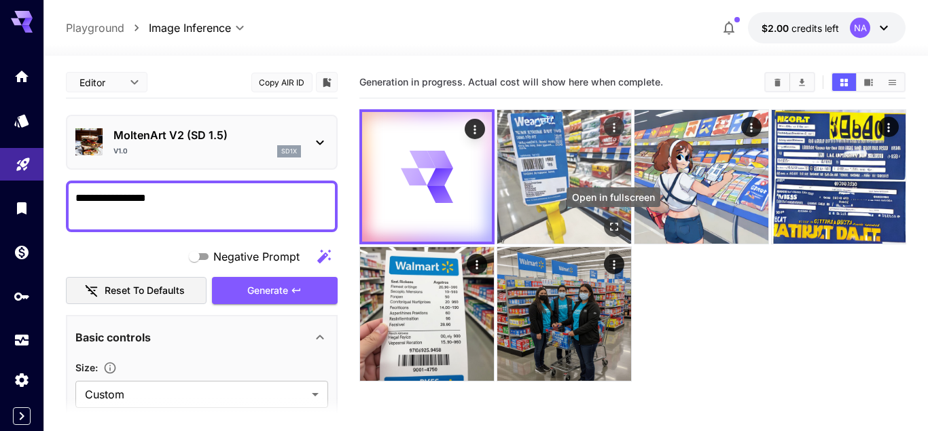
click at [613, 226] on icon "Open in fullscreen" at bounding box center [614, 227] width 14 height 14
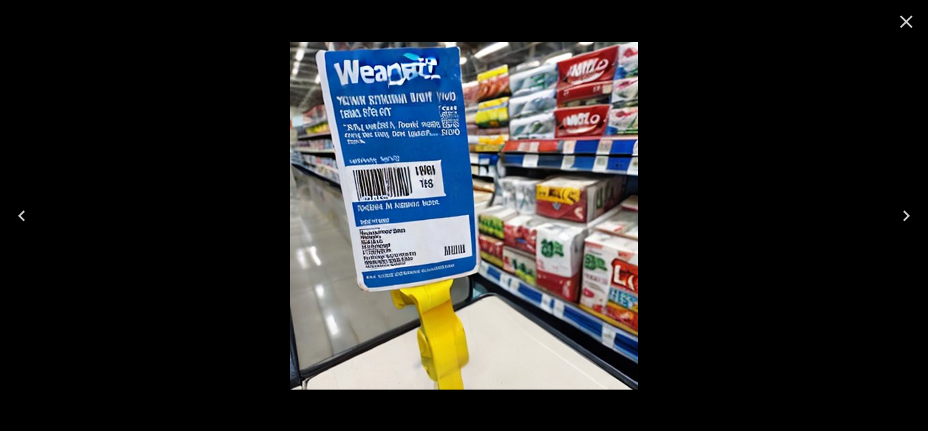
click at [903, 22] on icon "Close" at bounding box center [906, 22] width 22 height 22
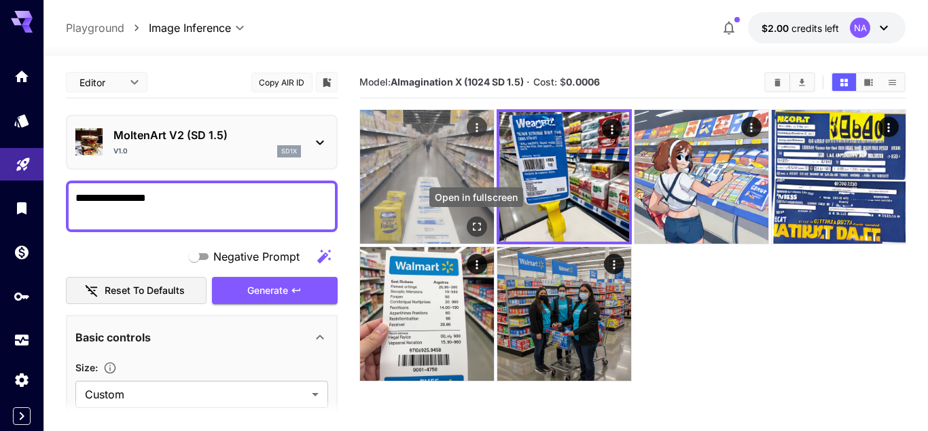
click at [476, 228] on icon "Open in fullscreen" at bounding box center [476, 227] width 14 height 14
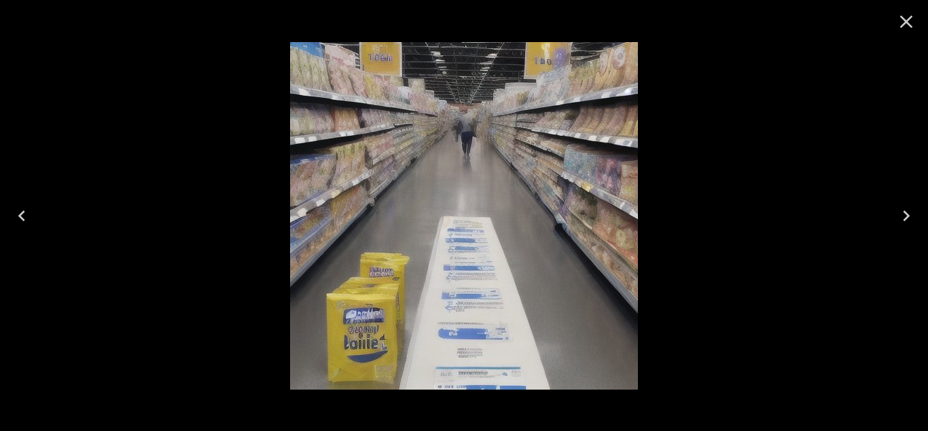
click at [905, 26] on icon "Close" at bounding box center [906, 22] width 22 height 22
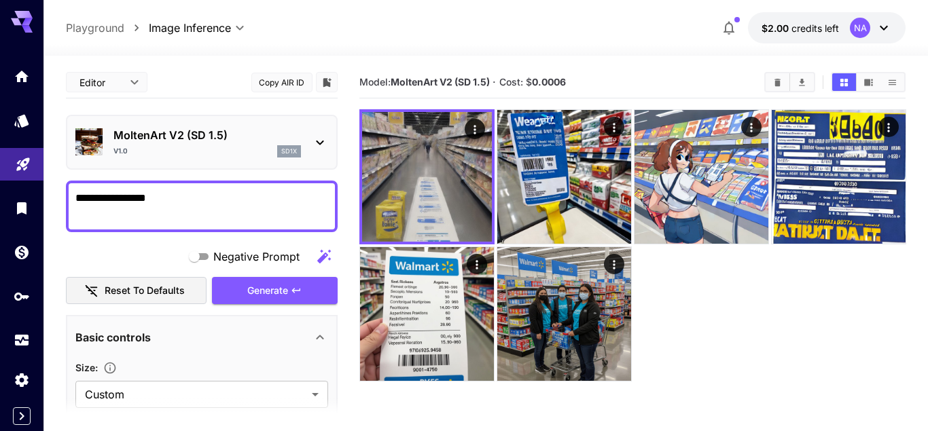
click at [189, 198] on textarea "**********" at bounding box center [201, 206] width 253 height 33
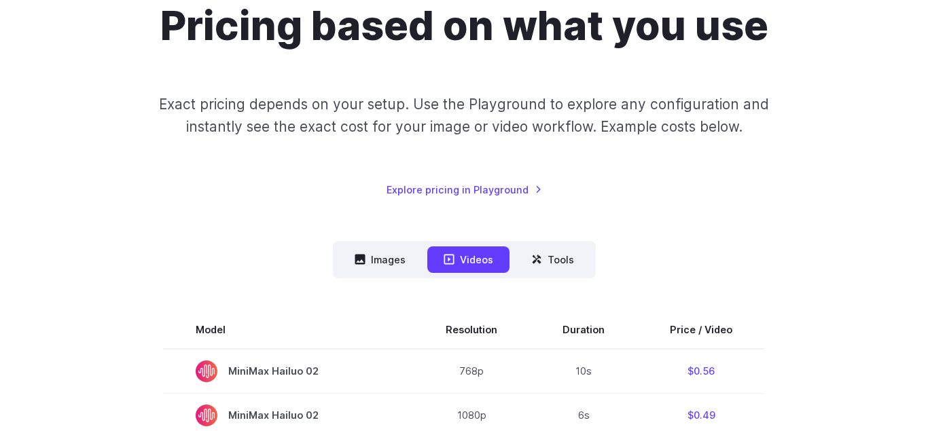
scroll to position [139, 0]
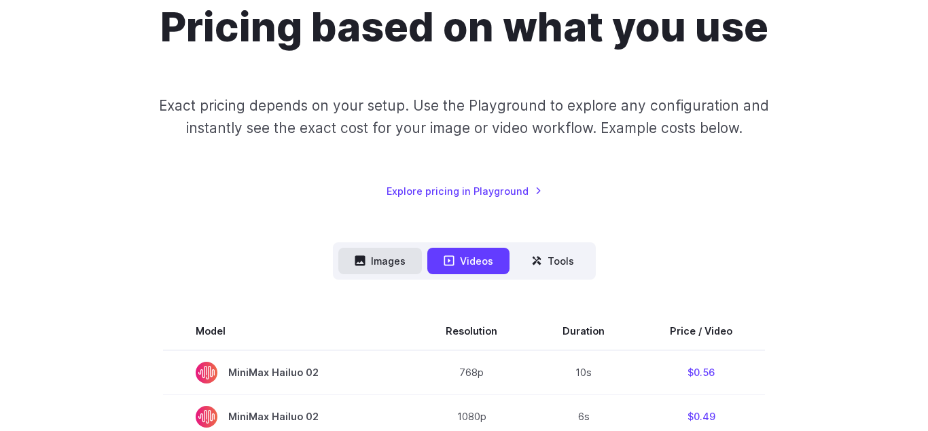
click at [392, 266] on button "Images" at bounding box center [380, 261] width 84 height 26
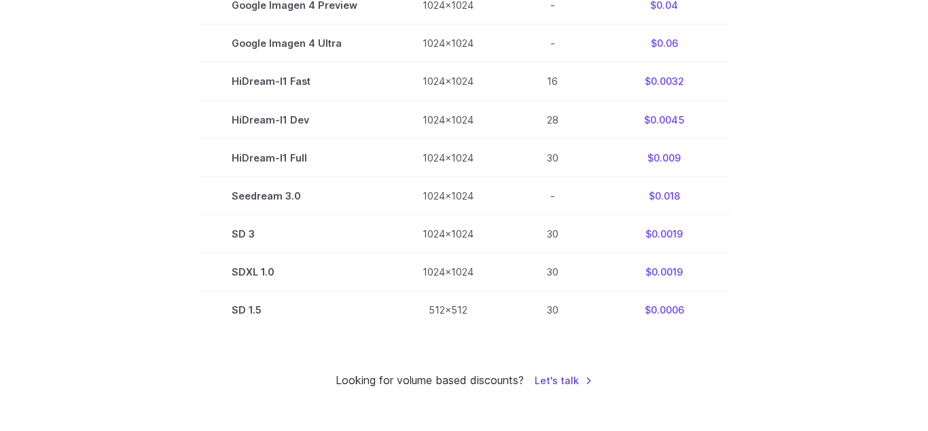
scroll to position [901, 0]
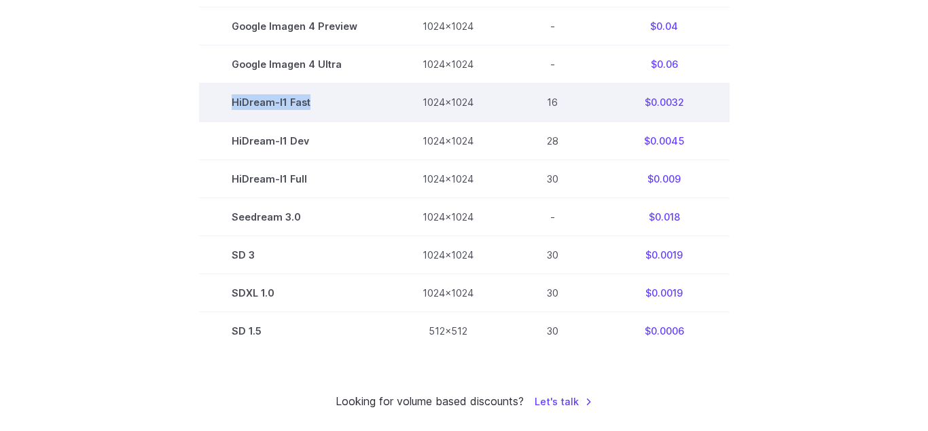
drag, startPoint x: 237, startPoint y: 103, endPoint x: 310, endPoint y: 102, distance: 72.7
click at [310, 102] on td "HiDream-I1 Fast" at bounding box center [294, 103] width 191 height 38
copy td "HiDream-I1 Fast"
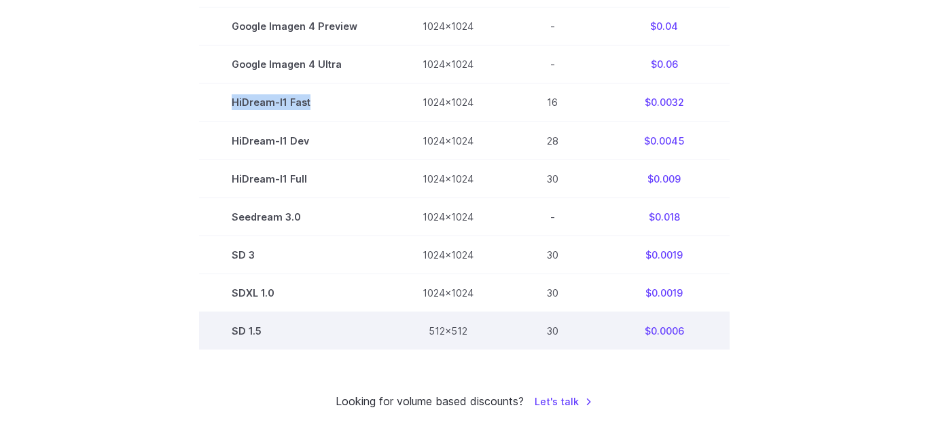
scroll to position [970, 0]
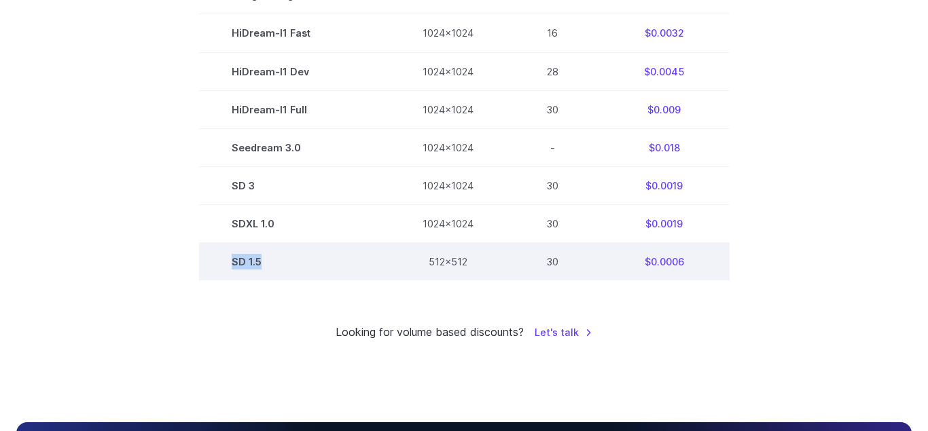
drag, startPoint x: 278, startPoint y: 264, endPoint x: 225, endPoint y: 264, distance: 53.0
click at [225, 264] on td "SD 1.5" at bounding box center [294, 261] width 191 height 38
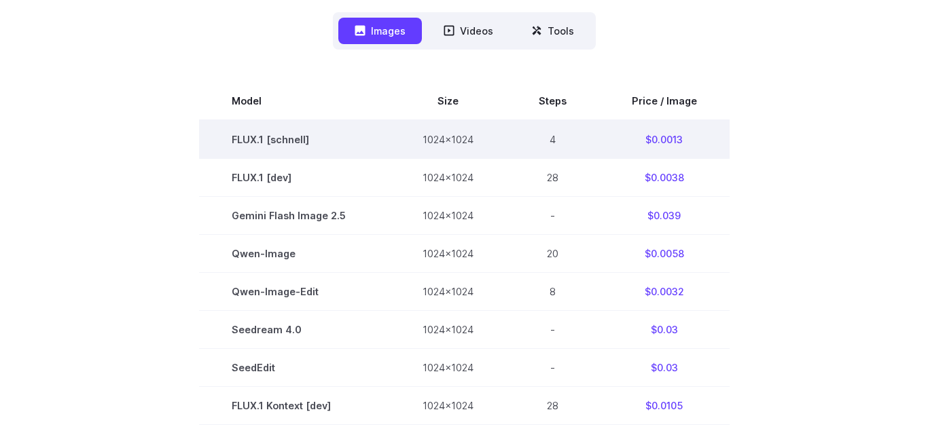
scroll to position [346, 0]
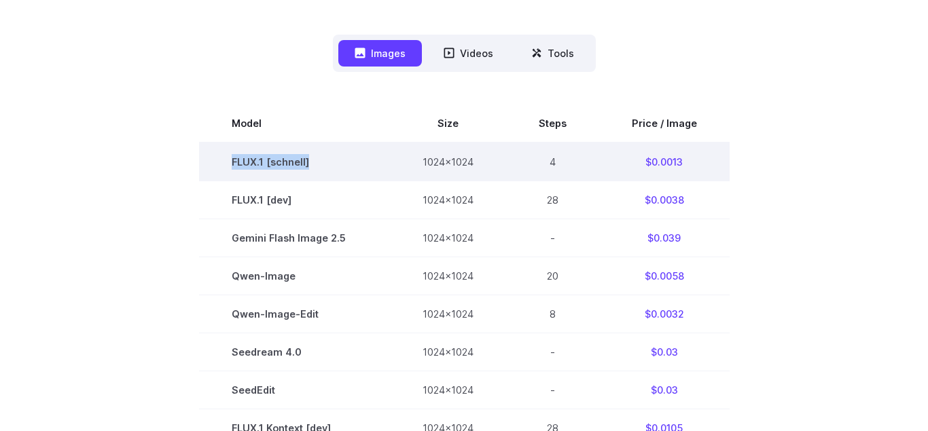
drag, startPoint x: 316, startPoint y: 163, endPoint x: 238, endPoint y: 160, distance: 78.2
click at [238, 160] on td "FLUX.1 [schnell]" at bounding box center [294, 162] width 191 height 39
copy td "FLUX.1 [schnell]"
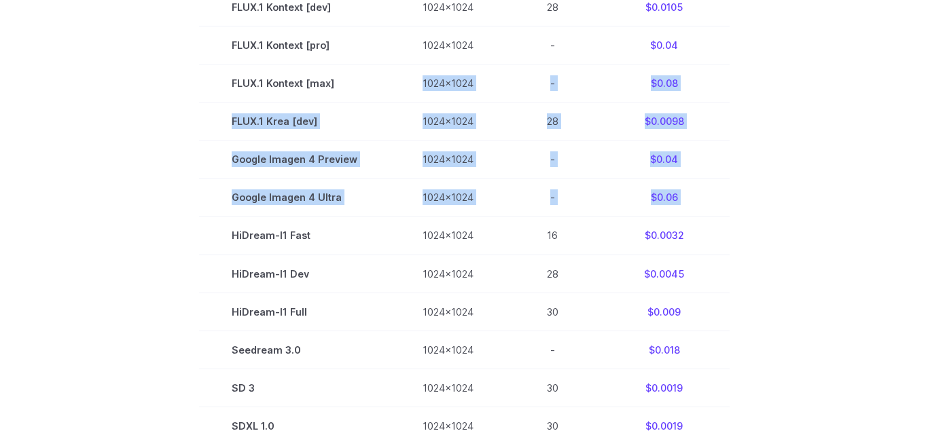
scroll to position [666, 0]
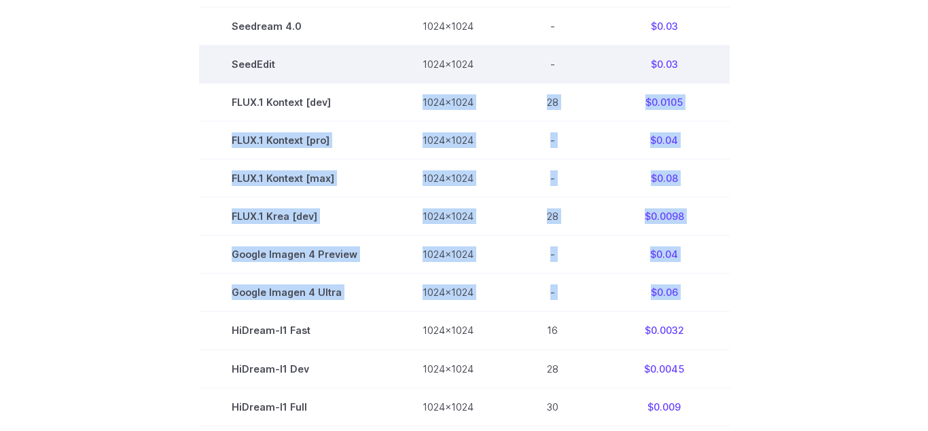
drag, startPoint x: 236, startPoint y: 62, endPoint x: 420, endPoint y: 65, distance: 184.8
click at [399, 61] on tbody "Model Size Steps Price / Image FLUX.1 [schnell] 1024x1024 4 $0.0013 FLUX.1 [dev…" at bounding box center [464, 179] width 531 height 800
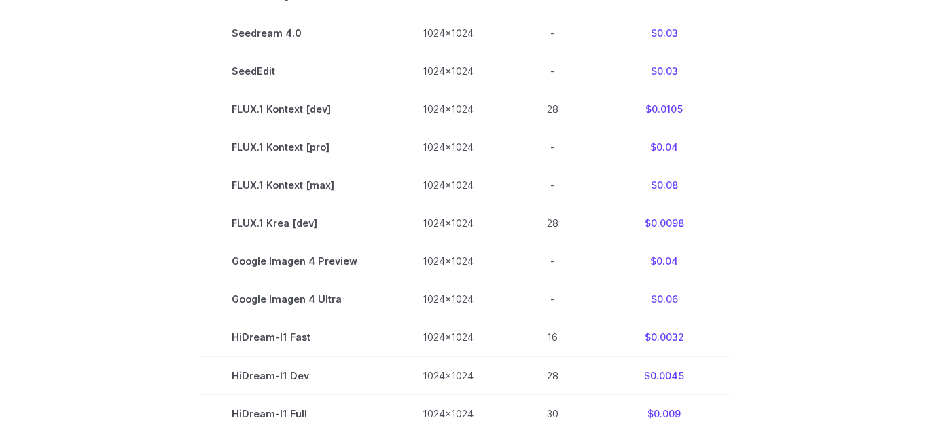
click at [780, 152] on section "Model Size Steps Price / Image FLUX.1 [schnell] 1024x1024 4 $0.0013 FLUX.1 [dev…" at bounding box center [463, 185] width 895 height 800
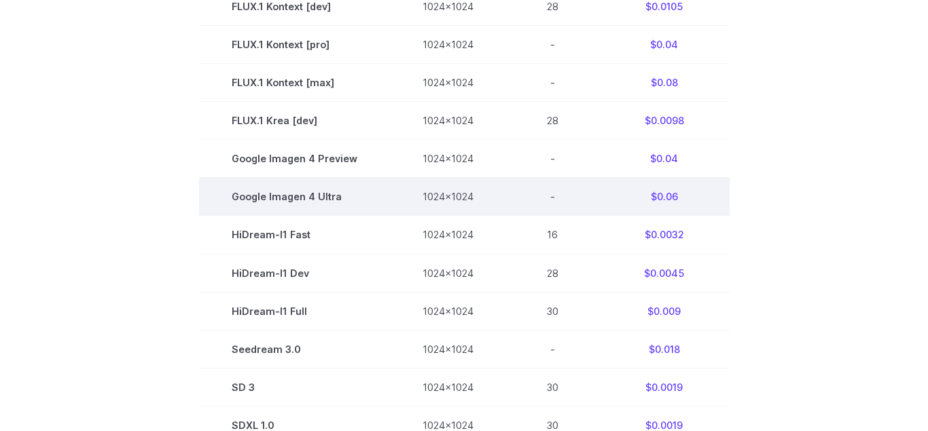
scroll to position [804, 0]
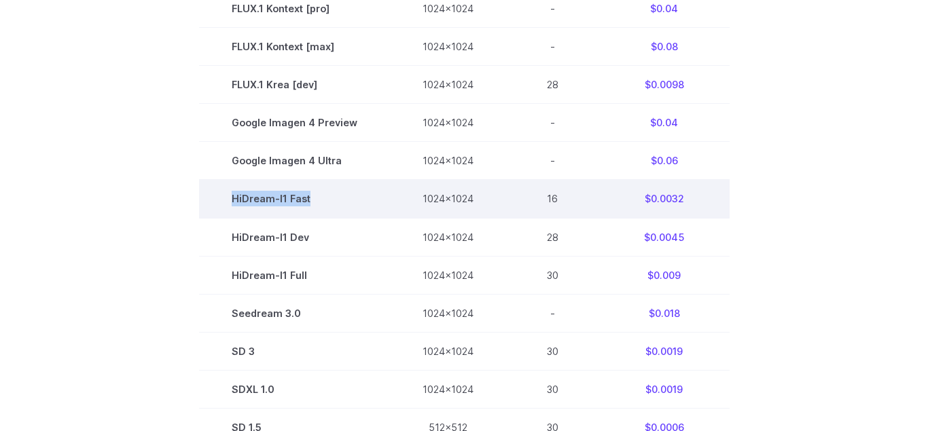
drag, startPoint x: 236, startPoint y: 197, endPoint x: 312, endPoint y: 197, distance: 75.4
click at [312, 197] on td "HiDream-I1 Fast" at bounding box center [294, 199] width 191 height 38
copy td "HiDream-I1 Fast"
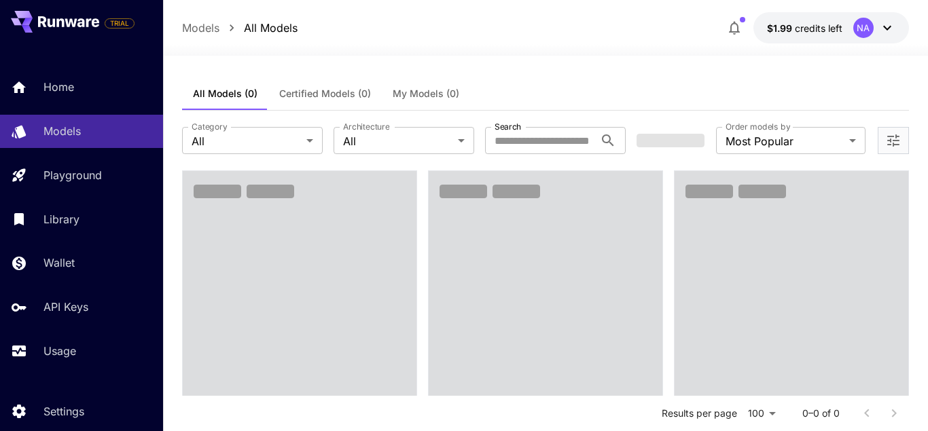
click at [310, 101] on button "Certified Models (0)" at bounding box center [324, 93] width 113 height 33
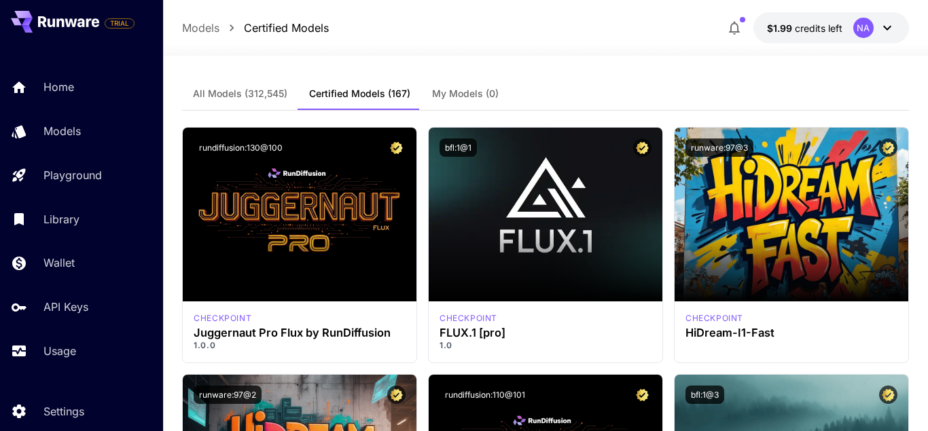
click at [262, 94] on span "All Models (312,545)" at bounding box center [240, 94] width 94 height 12
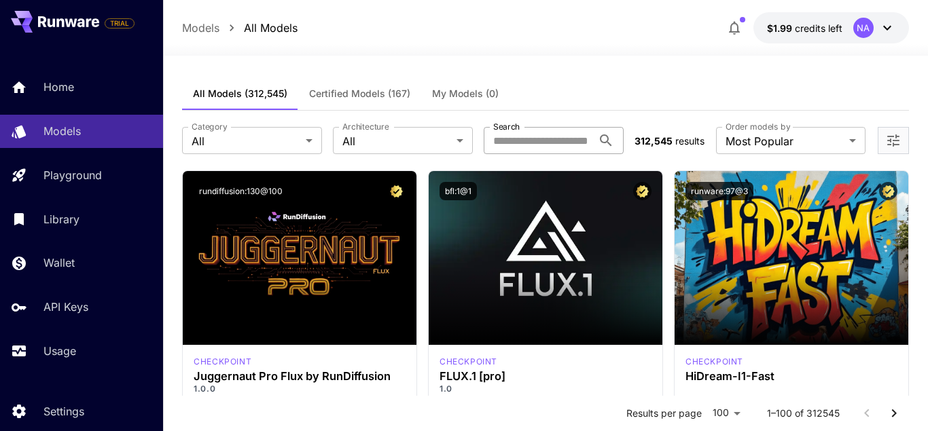
click at [548, 132] on input "Search" at bounding box center [538, 140] width 109 height 27
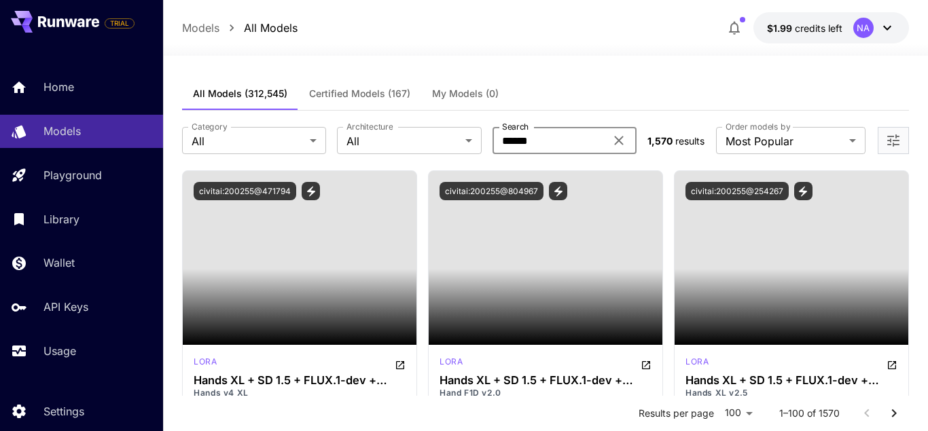
click at [542, 139] on input "******" at bounding box center [548, 140] width 113 height 27
paste input "**********"
type input "**********"
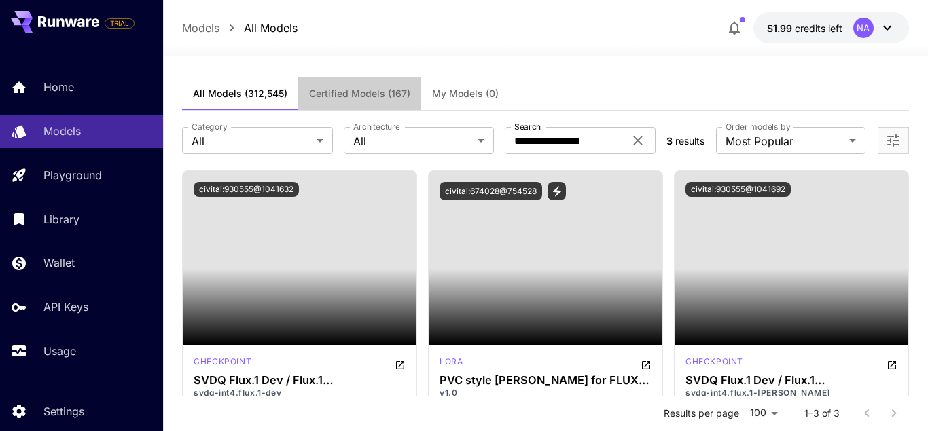
click at [356, 92] on span "Certified Models (167)" at bounding box center [359, 94] width 101 height 12
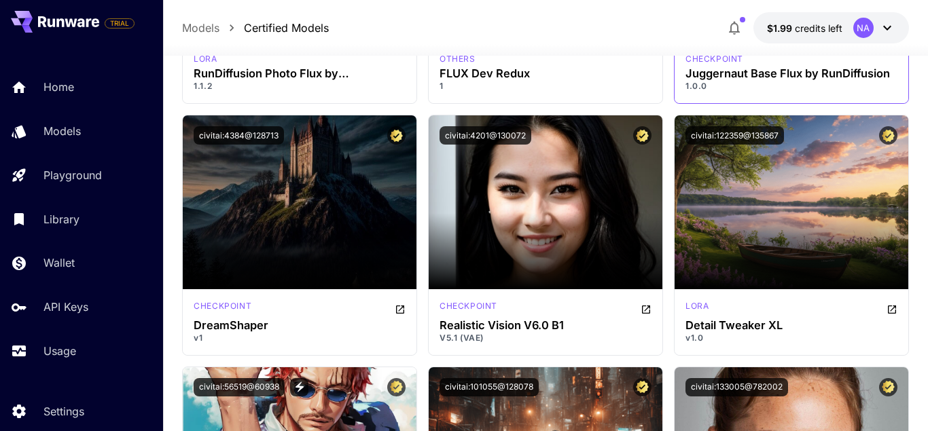
scroll to position [1801, 0]
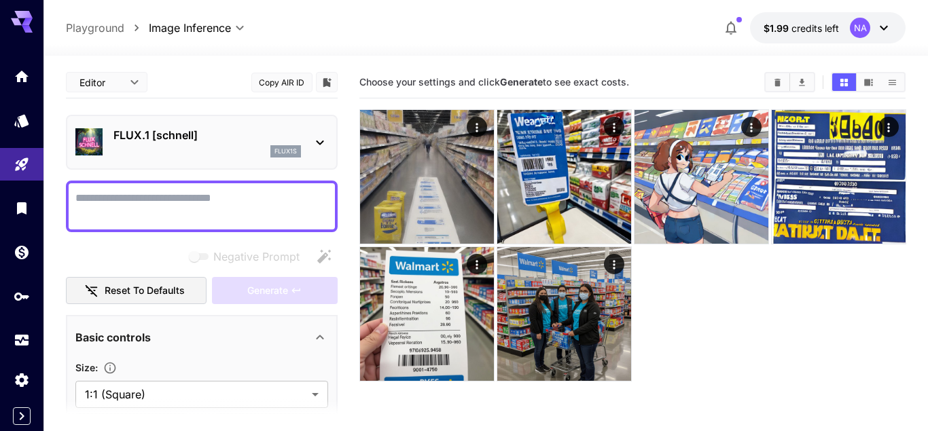
click at [206, 197] on textarea "Negative Prompt" at bounding box center [201, 206] width 253 height 33
paste textarea "**********"
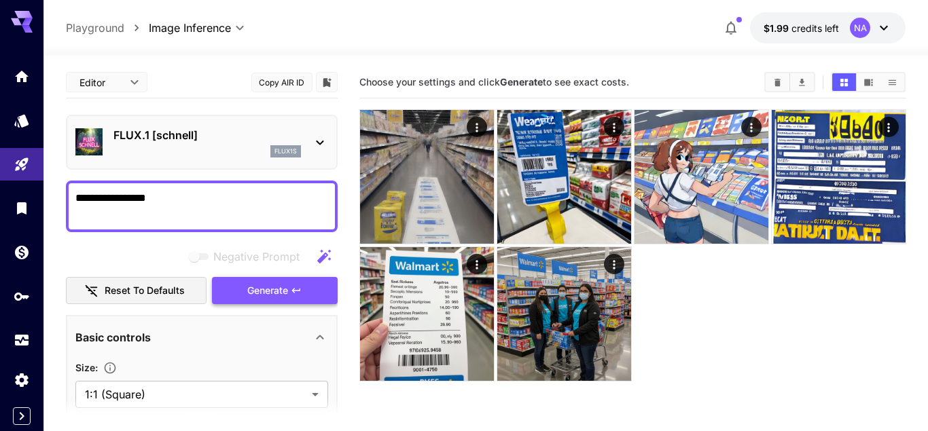
click at [276, 291] on span "Generate" at bounding box center [267, 291] width 41 height 17
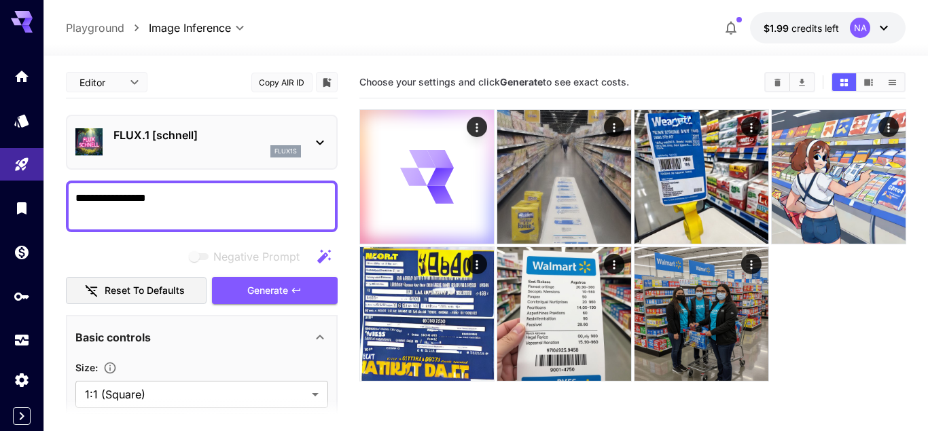
click at [520, 16] on div "**********" at bounding box center [486, 27] width 840 height 31
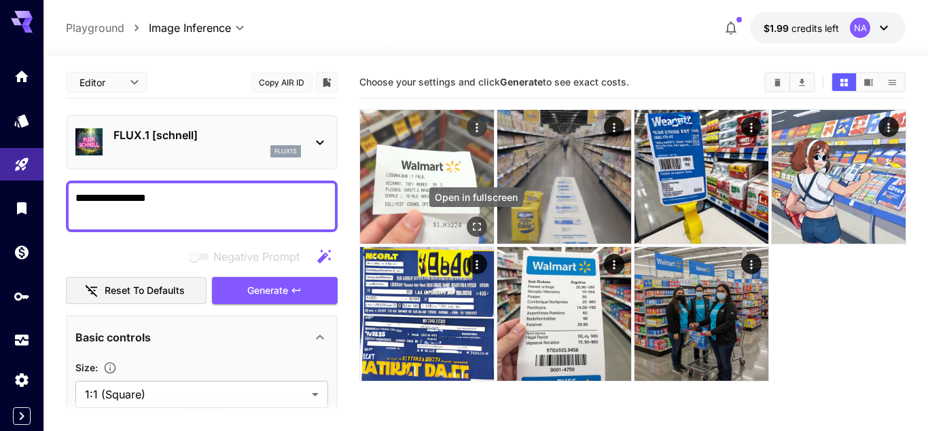
click at [475, 227] on icon "Open in fullscreen" at bounding box center [476, 227] width 14 height 14
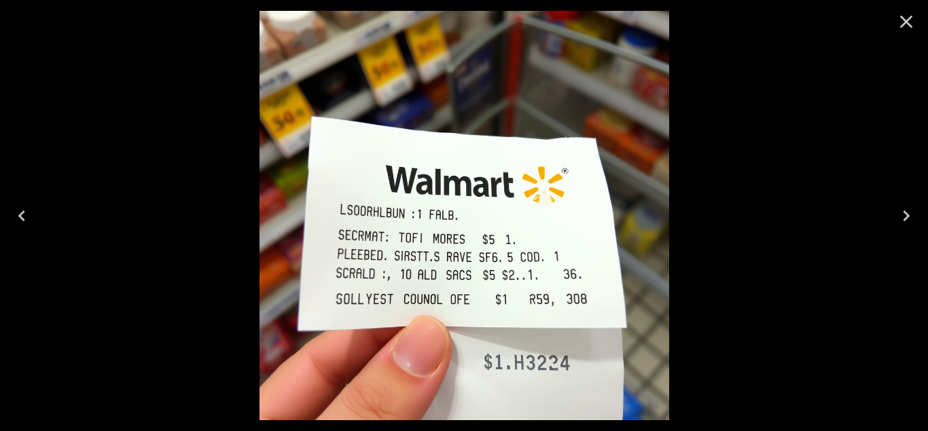
click at [905, 19] on icon "Close" at bounding box center [906, 22] width 22 height 22
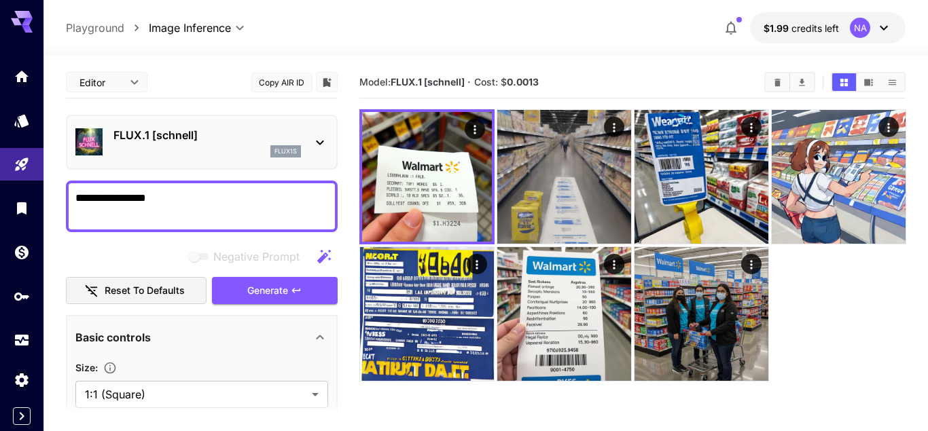
click at [234, 209] on textarea "**********" at bounding box center [201, 206] width 253 height 33
type textarea "**********"
click at [267, 287] on span "Generate" at bounding box center [267, 291] width 41 height 17
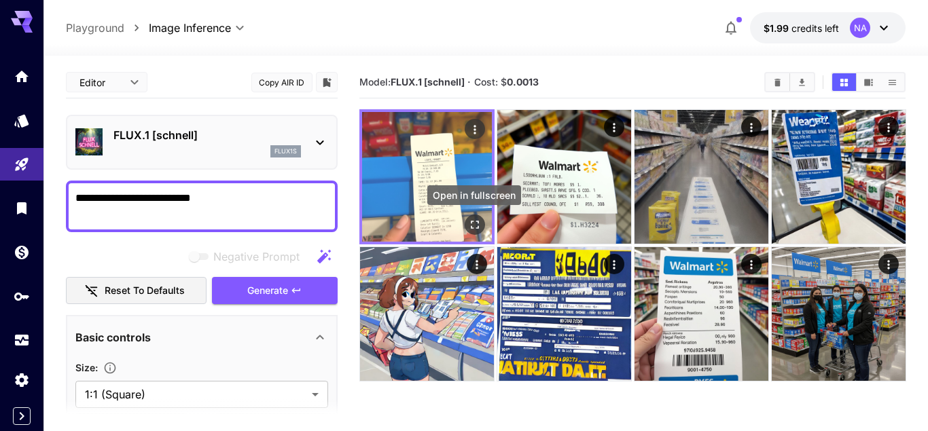
click at [469, 227] on icon "Open in fullscreen" at bounding box center [474, 225] width 14 height 14
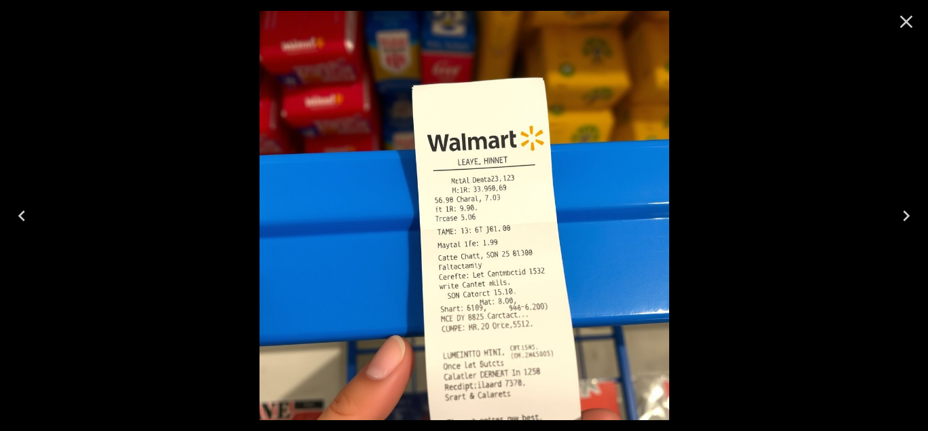
click at [903, 19] on icon "Close" at bounding box center [906, 22] width 13 height 13
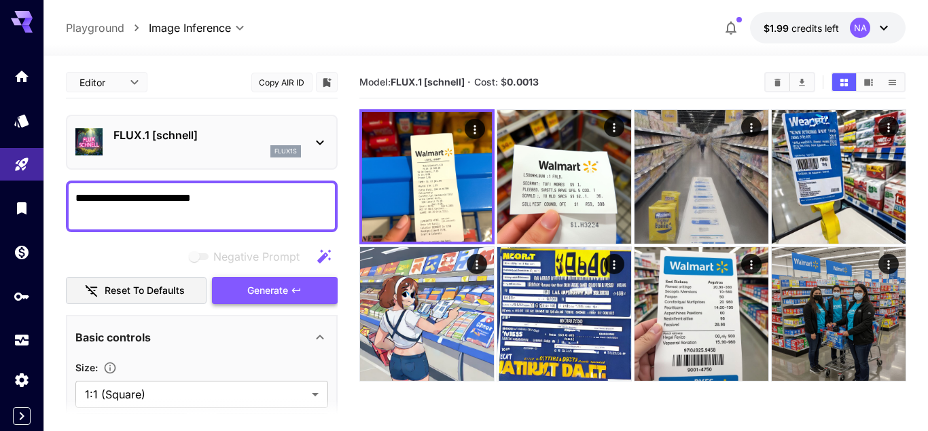
click at [253, 294] on span "Generate" at bounding box center [267, 291] width 41 height 17
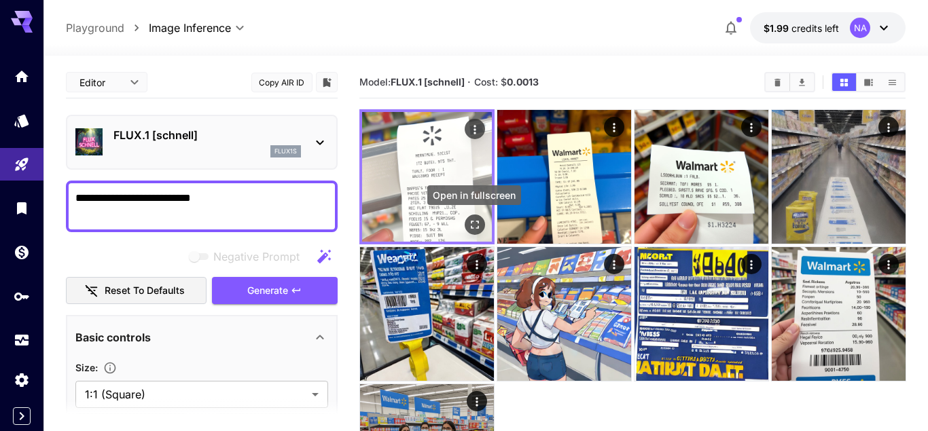
click at [470, 221] on icon "Open in fullscreen" at bounding box center [474, 225] width 14 height 14
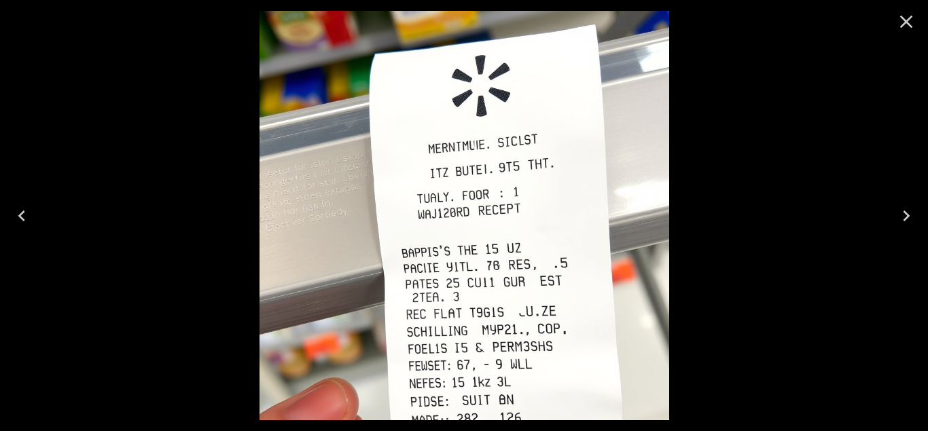
click at [896, 20] on icon "Close" at bounding box center [906, 22] width 22 height 22
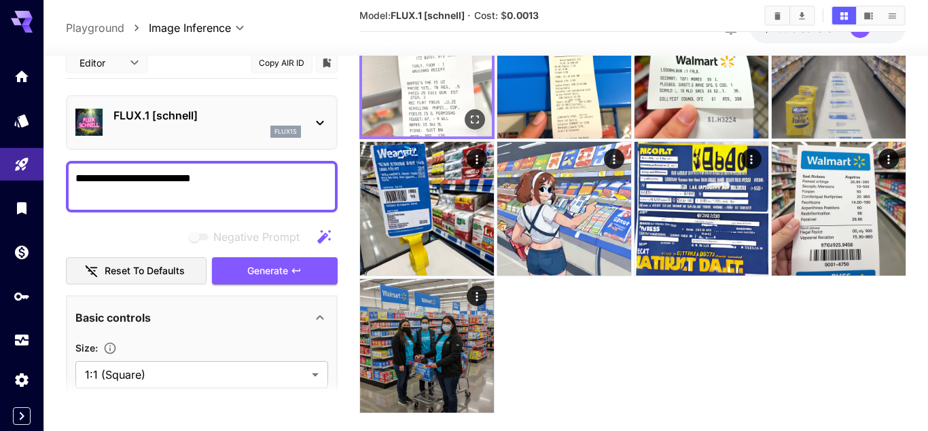
scroll to position [128, 0]
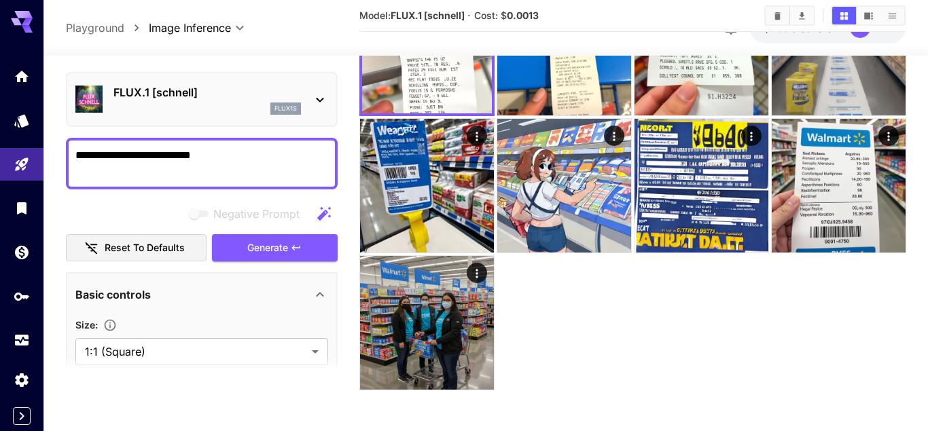
click at [317, 101] on icon at bounding box center [320, 100] width 16 height 16
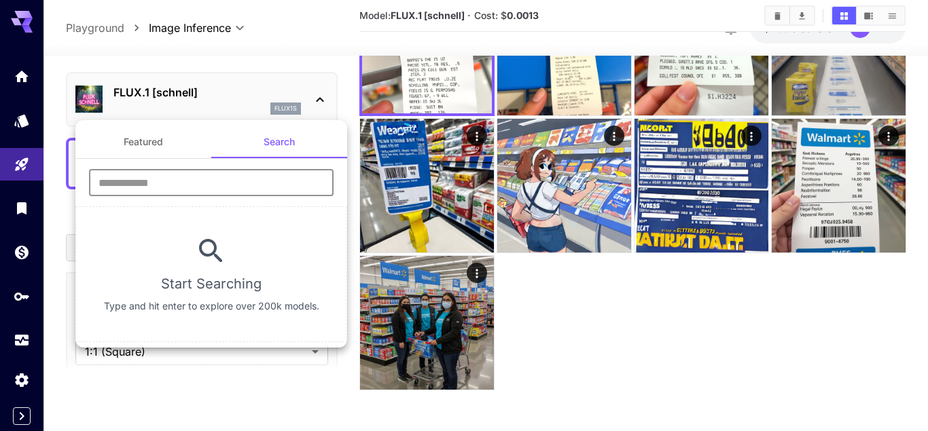
click at [216, 179] on input "text" at bounding box center [211, 182] width 245 height 27
paste input "**********"
type input "**********"
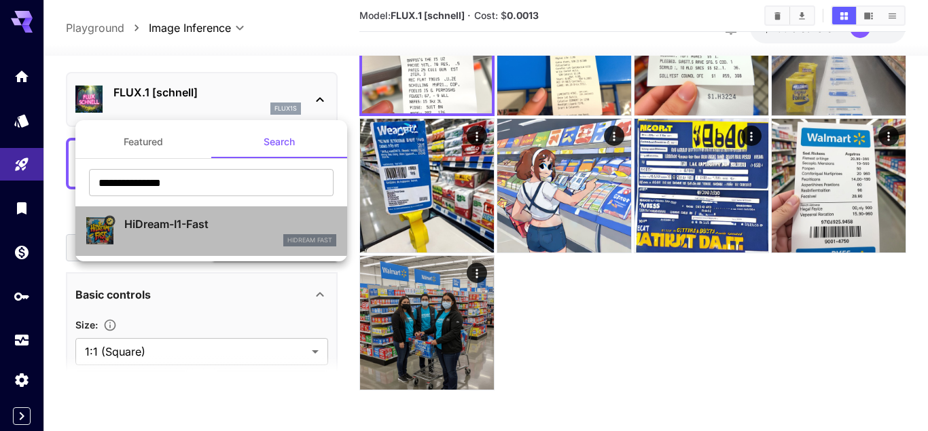
click at [238, 219] on p "HiDream-I1-Fast" at bounding box center [230, 224] width 212 height 16
type input "**"
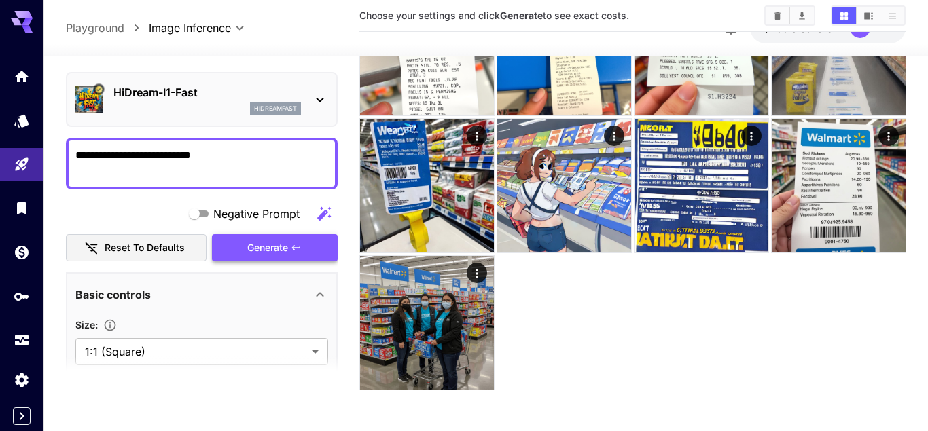
click at [264, 253] on span "Generate" at bounding box center [267, 248] width 41 height 17
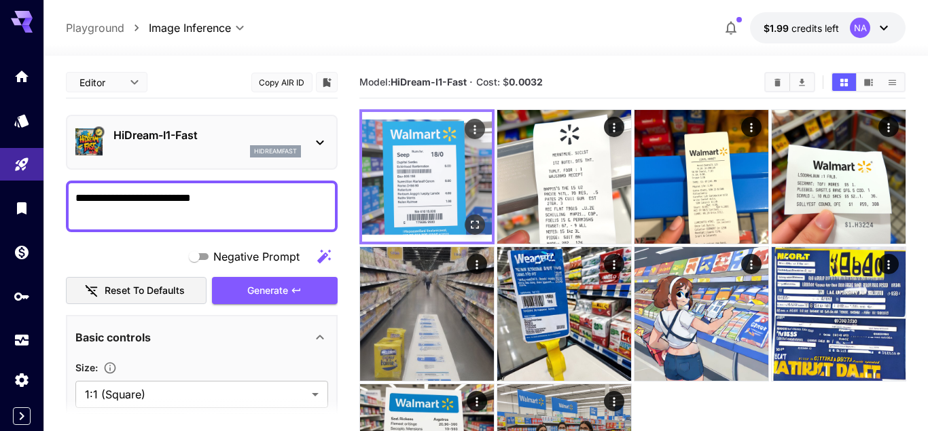
click at [469, 217] on button "Open in fullscreen" at bounding box center [474, 225] width 20 height 20
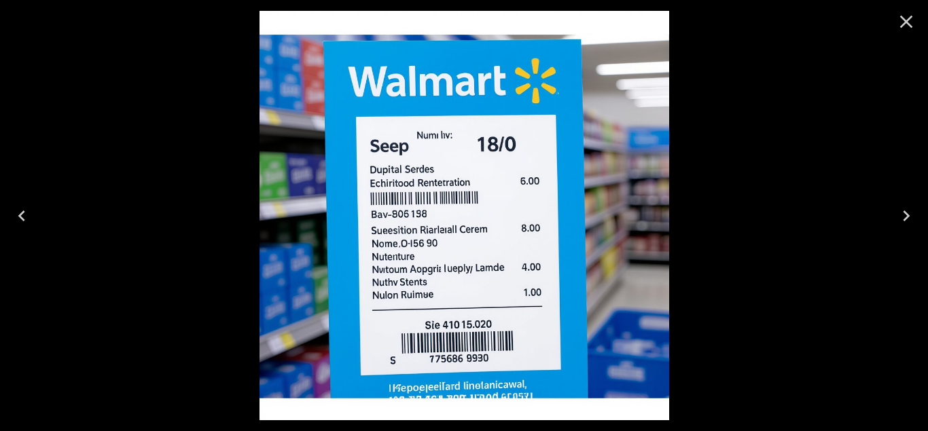
click at [906, 21] on icon "Close" at bounding box center [906, 22] width 13 height 13
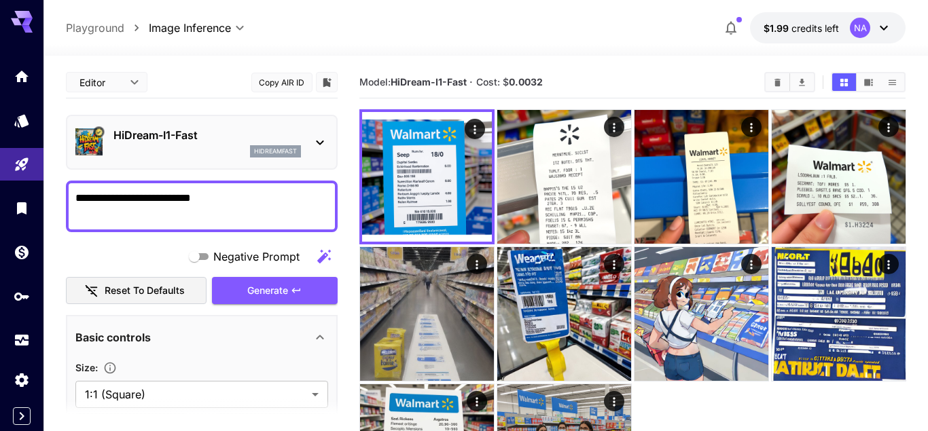
click at [442, 44] on div at bounding box center [485, 47] width 884 height 16
